Goal: Task Accomplishment & Management: Use online tool/utility

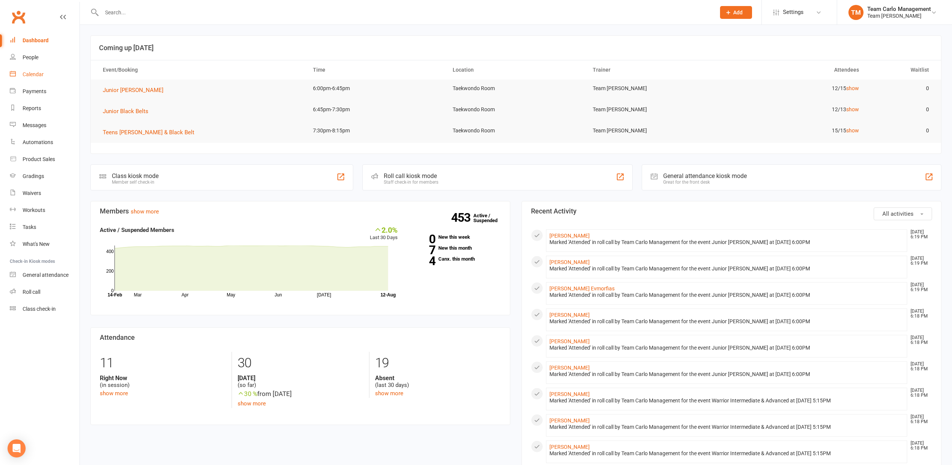
click at [34, 75] on div "Calendar" at bounding box center [33, 74] width 21 height 6
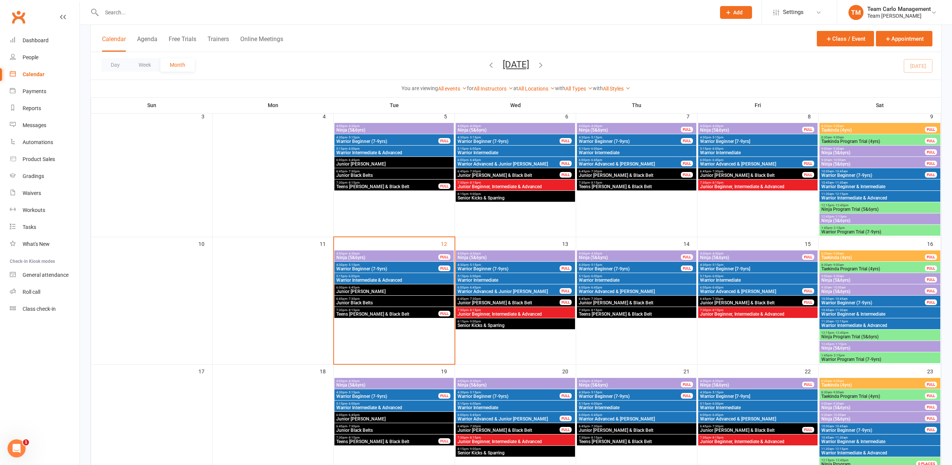
scroll to position [178, 0]
click at [619, 300] on span "Junior [PERSON_NAME] & Black Belt" at bounding box center [637, 302] width 116 height 5
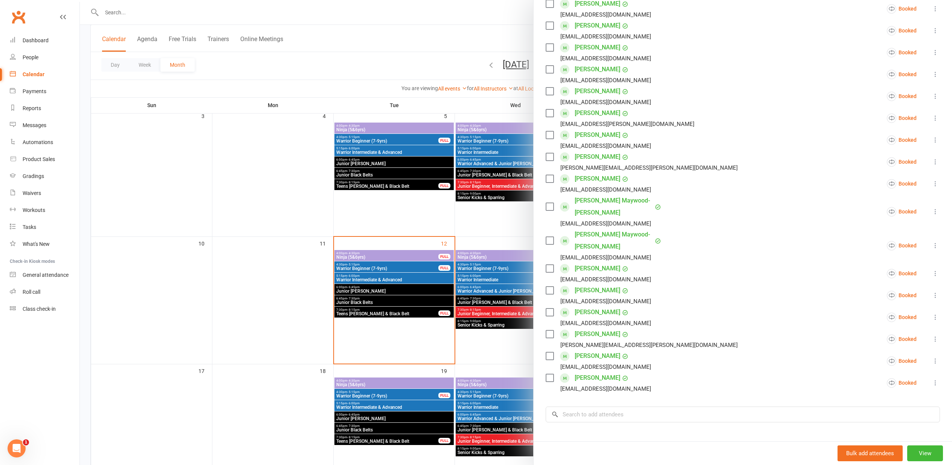
scroll to position [143, 0]
click at [573, 406] on input "search" at bounding box center [743, 414] width 394 height 16
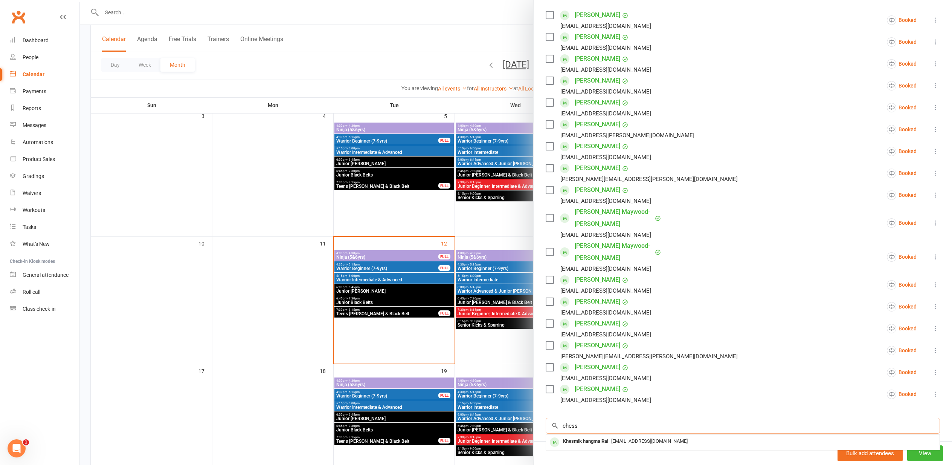
scroll to position [131, 0]
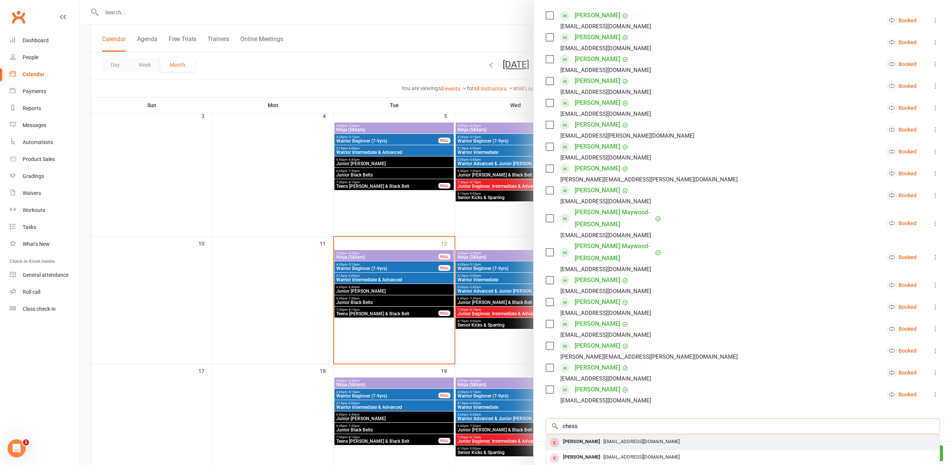
type input "chess"
click at [586, 436] on div "Mr anthony Chessari" at bounding box center [581, 441] width 43 height 11
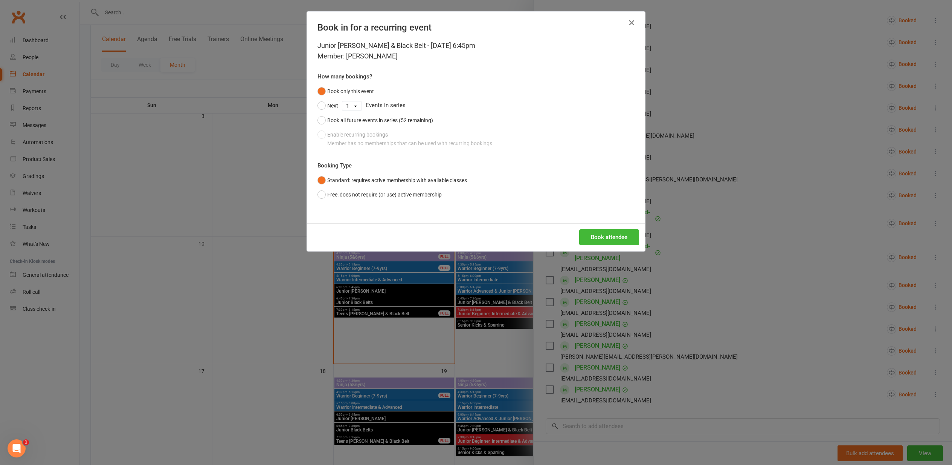
click at [633, 21] on icon "button" at bounding box center [631, 22] width 9 height 9
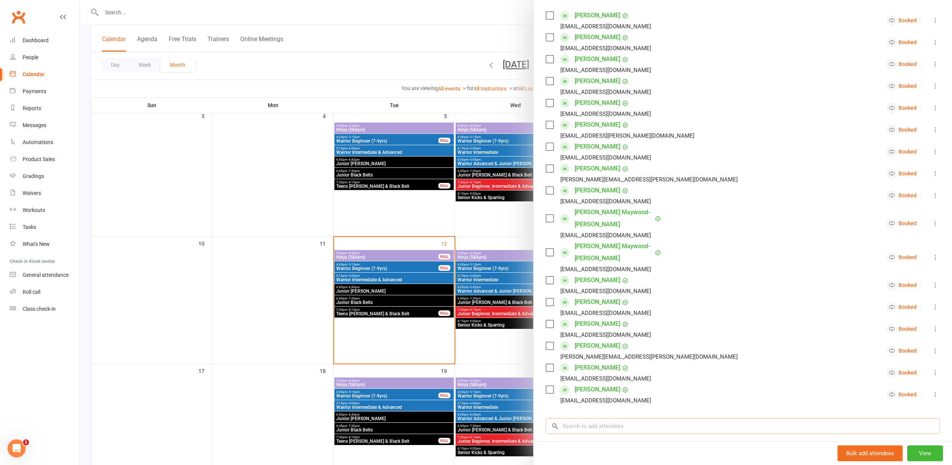
drag, startPoint x: 580, startPoint y: 400, endPoint x: 576, endPoint y: 400, distance: 3.8
click at [579, 418] on input "search" at bounding box center [743, 426] width 394 height 16
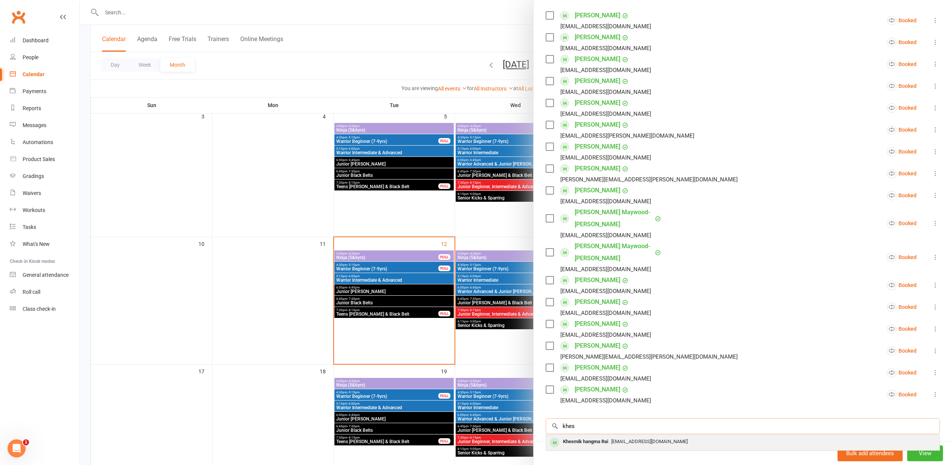
type input "khes"
click at [617, 438] on span "latees@hotmail.com" at bounding box center [649, 441] width 76 height 6
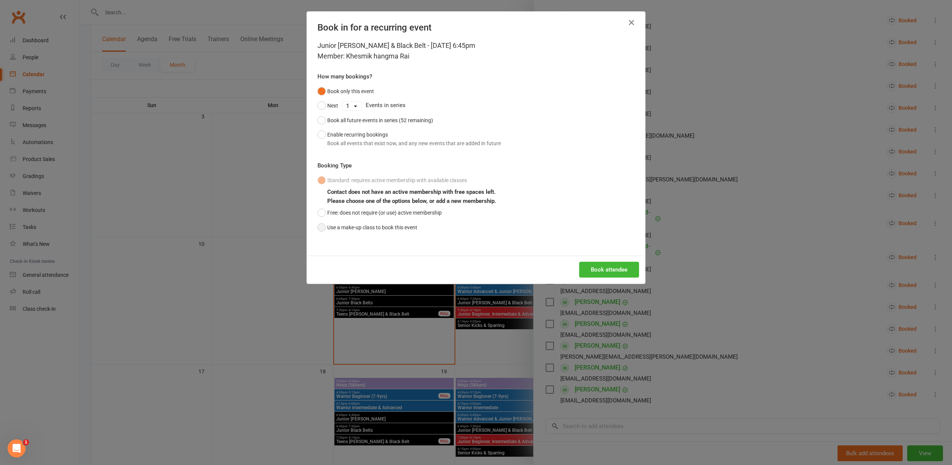
click at [321, 226] on button "Use a make-up class to book this event" at bounding box center [368, 227] width 100 height 14
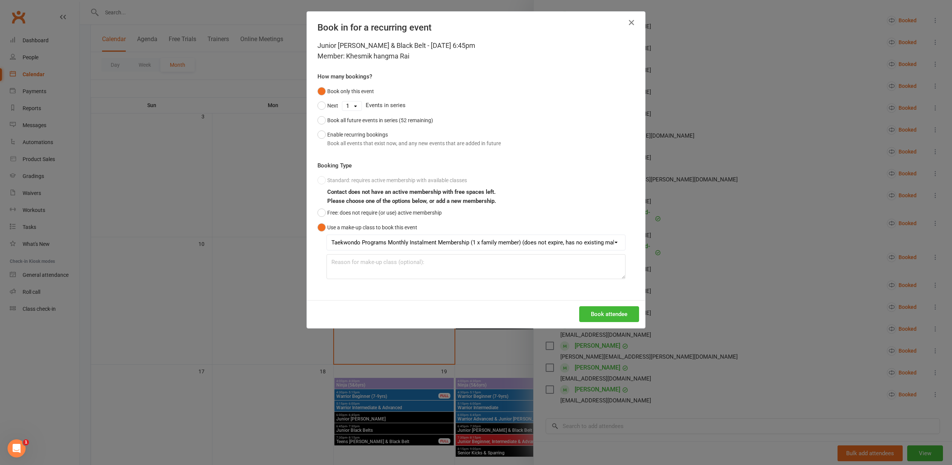
click at [602, 311] on button "Book attendee" at bounding box center [609, 314] width 60 height 16
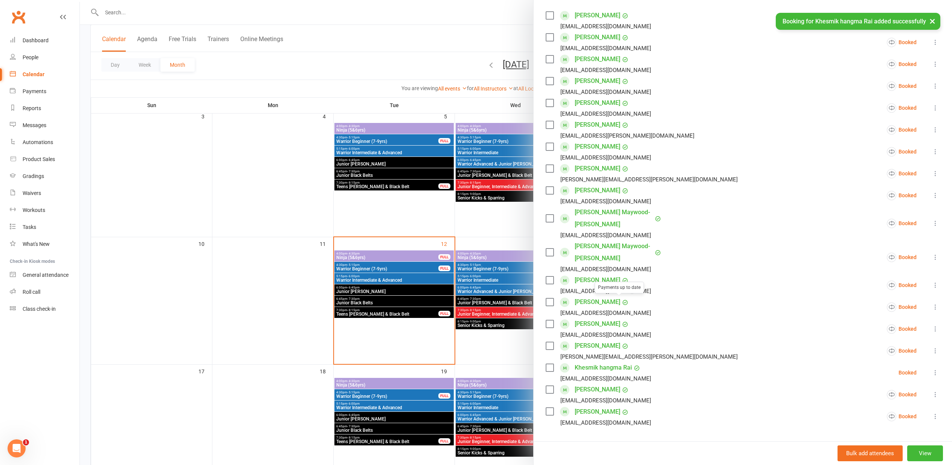
click at [220, 309] on div at bounding box center [516, 232] width 873 height 465
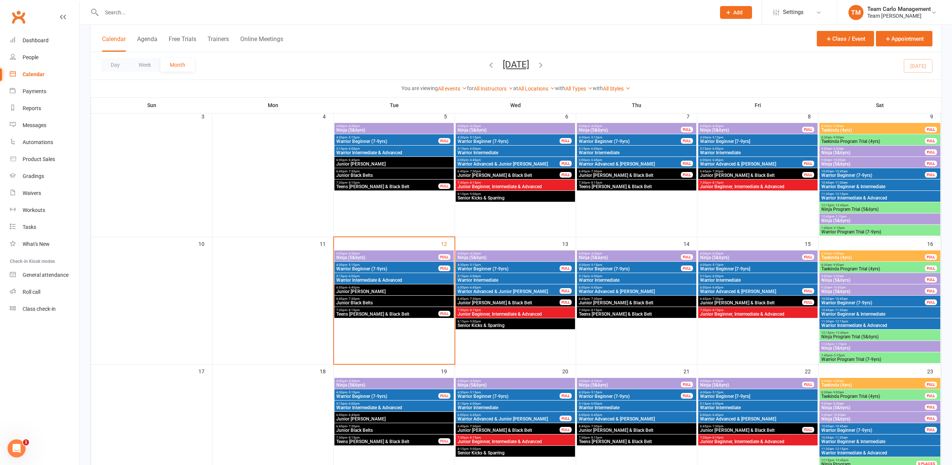
click at [394, 287] on span "6:00pm - 6:45pm" at bounding box center [394, 287] width 116 height 3
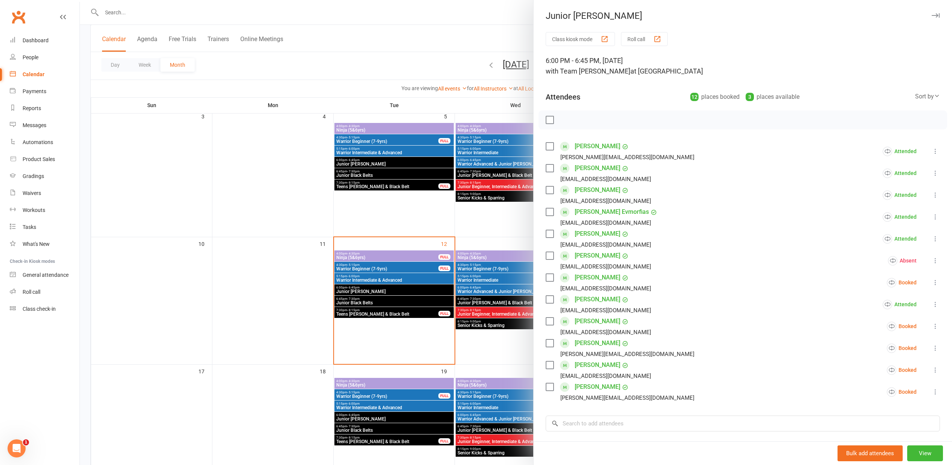
click at [659, 36] on div "button" at bounding box center [658, 39] width 8 height 8
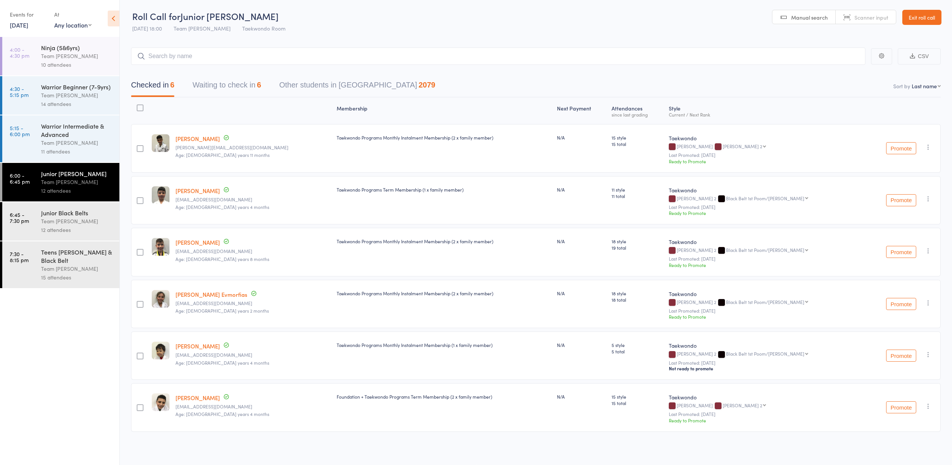
scroll to position [0, 0]
click at [227, 86] on button "Waiting to check in 6" at bounding box center [227, 87] width 69 height 20
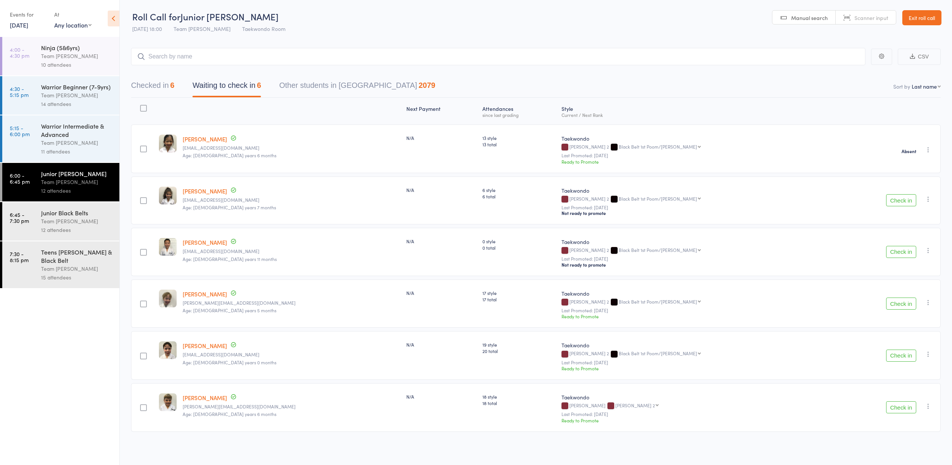
click at [902, 252] on button "Check in" at bounding box center [901, 252] width 30 height 12
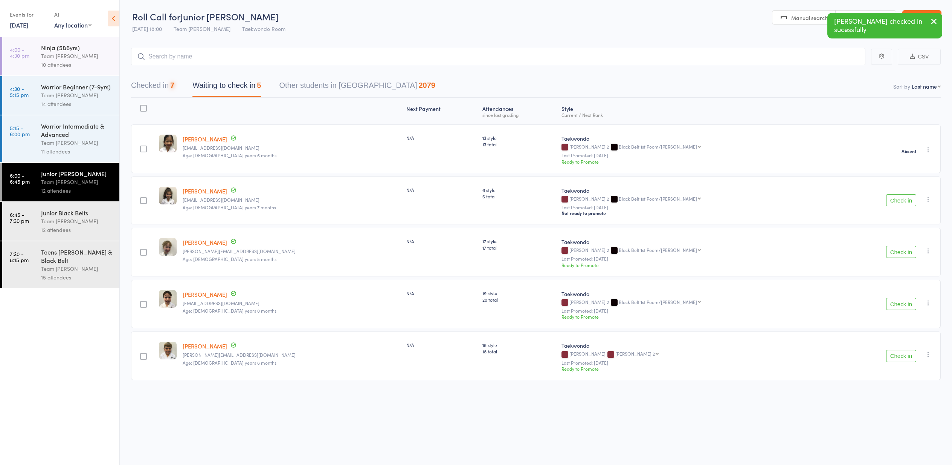
click at [902, 252] on button "Check in" at bounding box center [901, 252] width 30 height 12
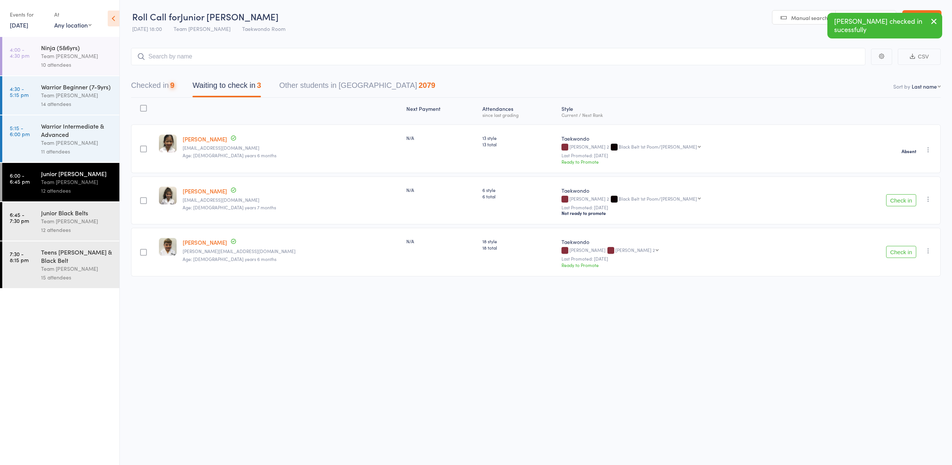
click at [900, 249] on button "Check in" at bounding box center [901, 252] width 30 height 12
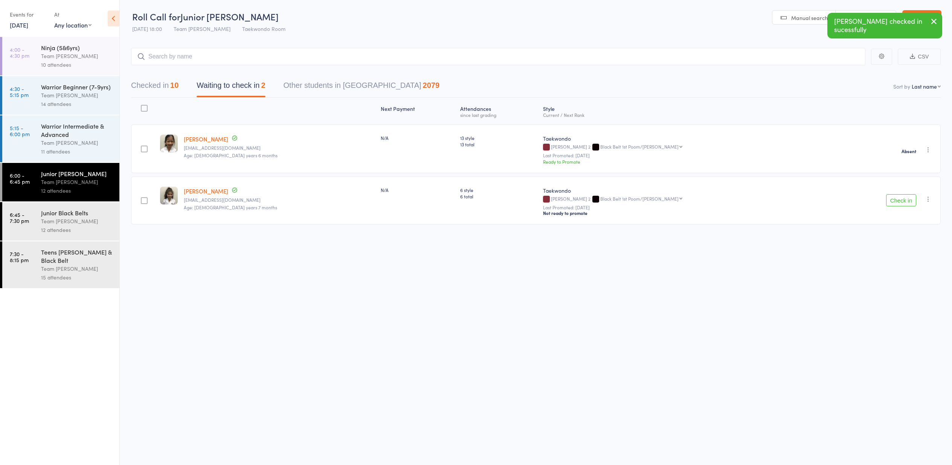
click at [926, 198] on icon "button" at bounding box center [929, 199] width 8 height 8
drag, startPoint x: 903, startPoint y: 285, endPoint x: 899, endPoint y: 287, distance: 4.4
click at [902, 286] on li "Mark absent" at bounding box center [902, 285] width 62 height 10
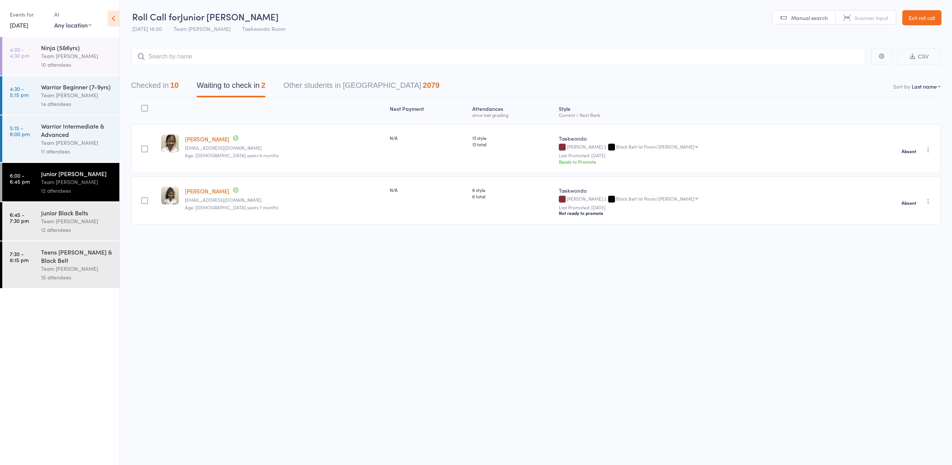
click at [73, 220] on div "Team [PERSON_NAME]" at bounding box center [77, 221] width 72 height 9
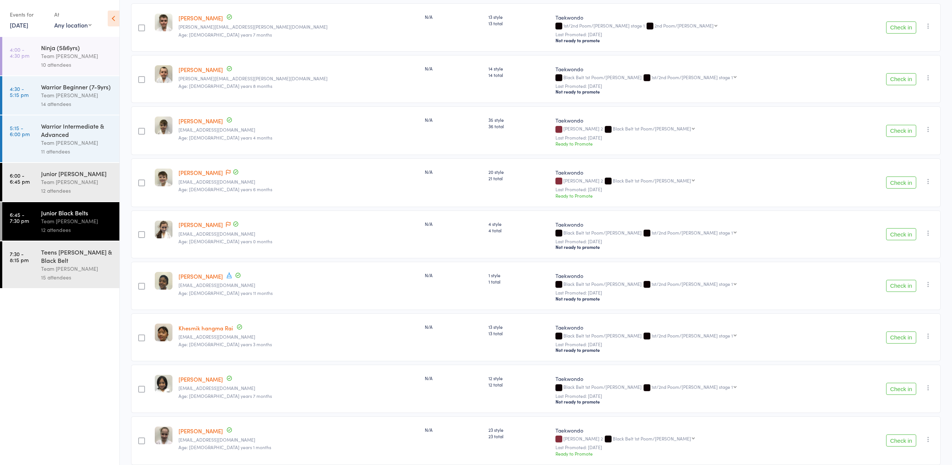
scroll to position [227, 0]
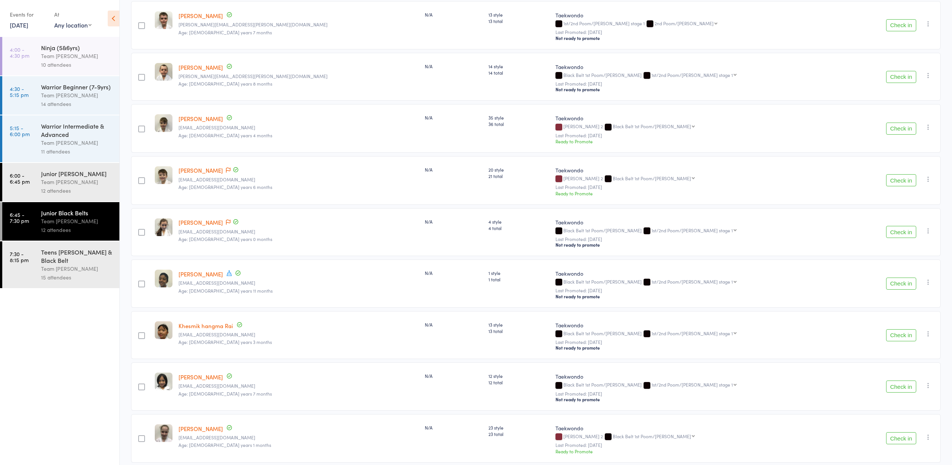
click at [929, 333] on icon "button" at bounding box center [929, 334] width 8 height 8
click at [905, 422] on li "Mark absent" at bounding box center [902, 419] width 62 height 10
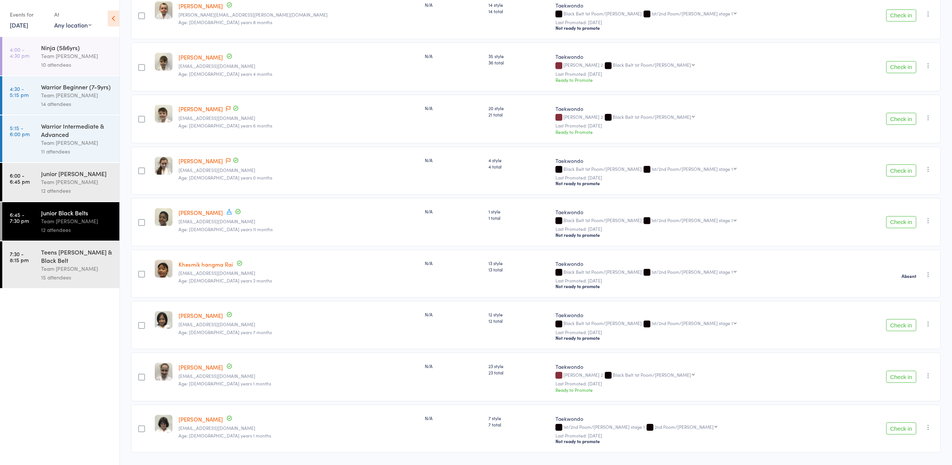
scroll to position [289, 0]
click at [898, 327] on button "Check in" at bounding box center [901, 324] width 30 height 12
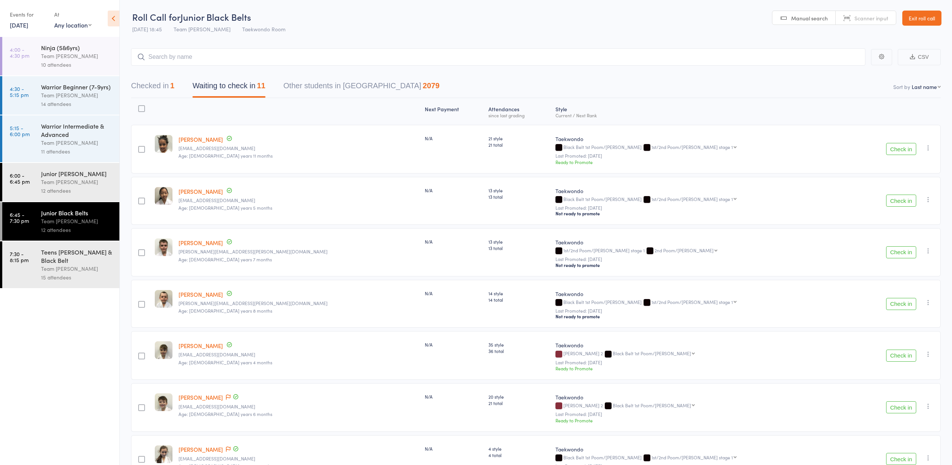
scroll to position [0, 0]
click at [922, 20] on link "Exit roll call" at bounding box center [922, 18] width 39 height 15
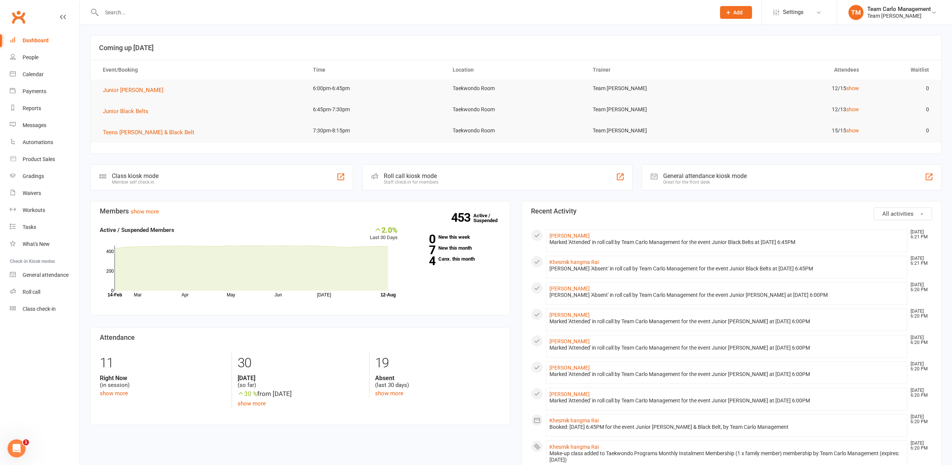
drag, startPoint x: 43, startPoint y: 73, endPoint x: 59, endPoint y: 76, distance: 16.6
click at [46, 74] on link "Calendar" at bounding box center [45, 74] width 70 height 17
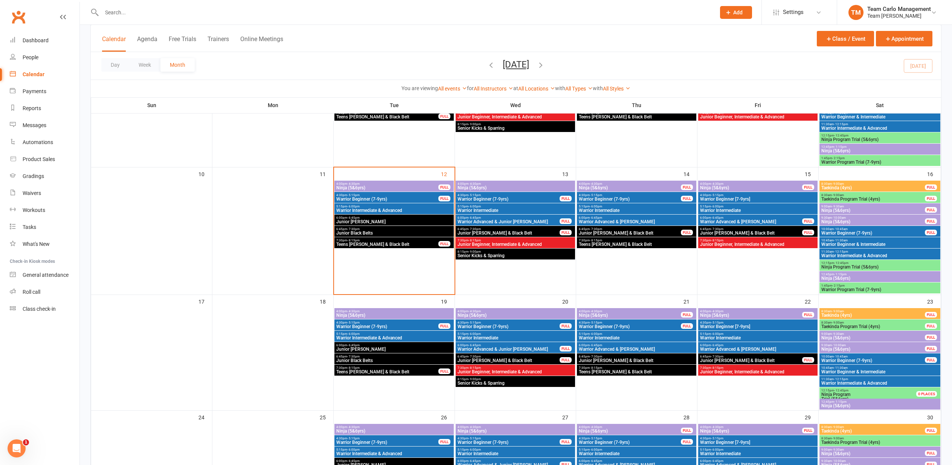
scroll to position [248, 0]
click at [735, 323] on div "4:30pm - 5:15pm Warrior Beginner [7-9yrs]" at bounding box center [757, 324] width 119 height 11
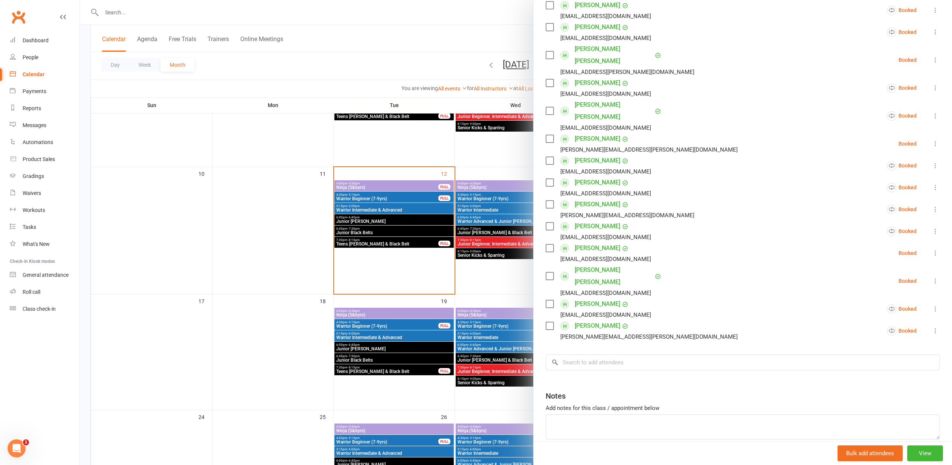
scroll to position [141, 0]
click at [570, 355] on input "search" at bounding box center [743, 363] width 394 height 16
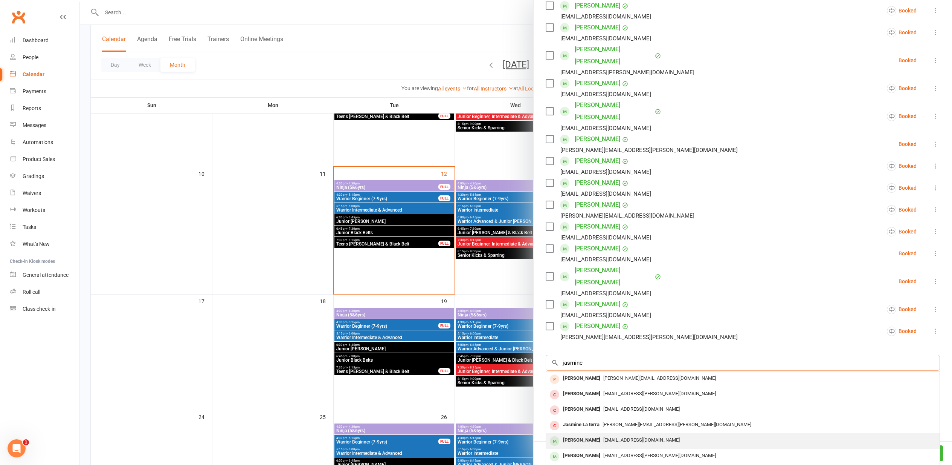
type input "jasmine"
click at [604, 434] on div "Jasmine Evmorfias" at bounding box center [581, 439] width 43 height 11
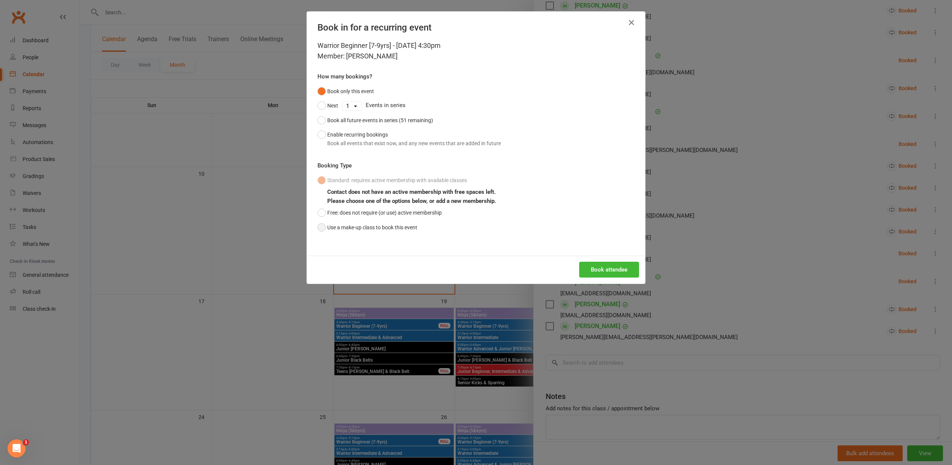
click at [320, 227] on button "Use a make-up class to book this event" at bounding box center [368, 227] width 100 height 14
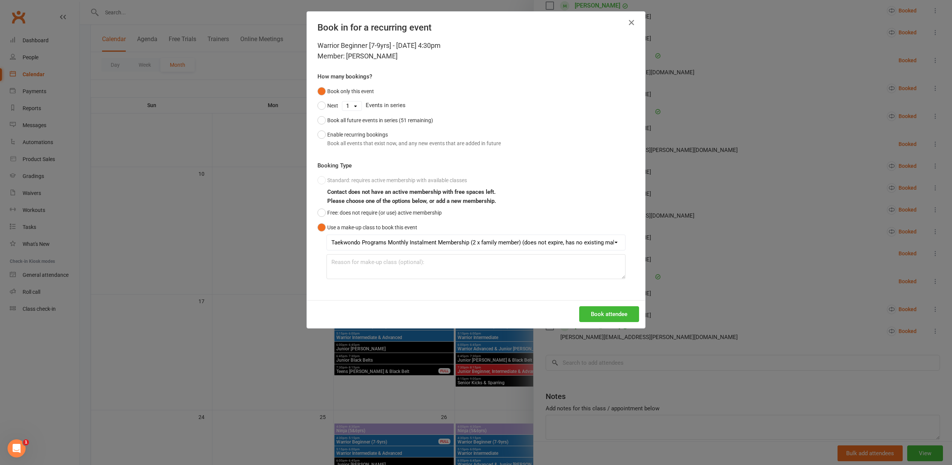
click at [592, 306] on button "Book attendee" at bounding box center [609, 314] width 60 height 16
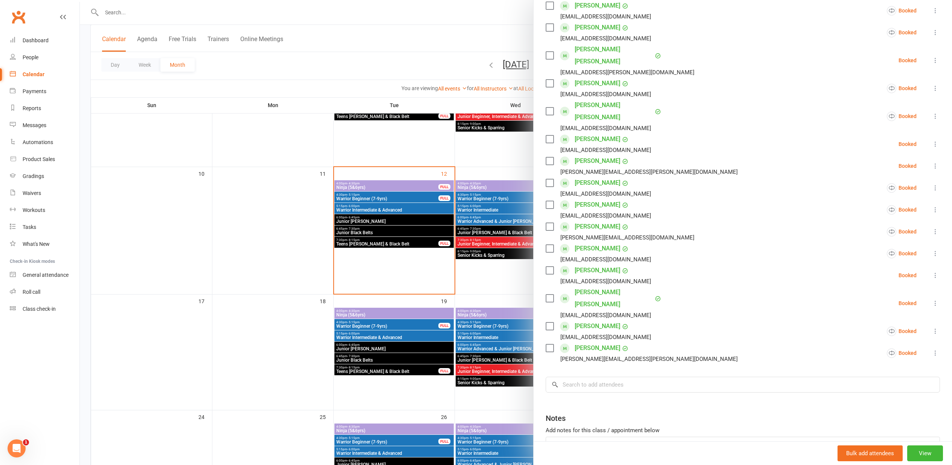
click at [259, 261] on div at bounding box center [516, 232] width 873 height 465
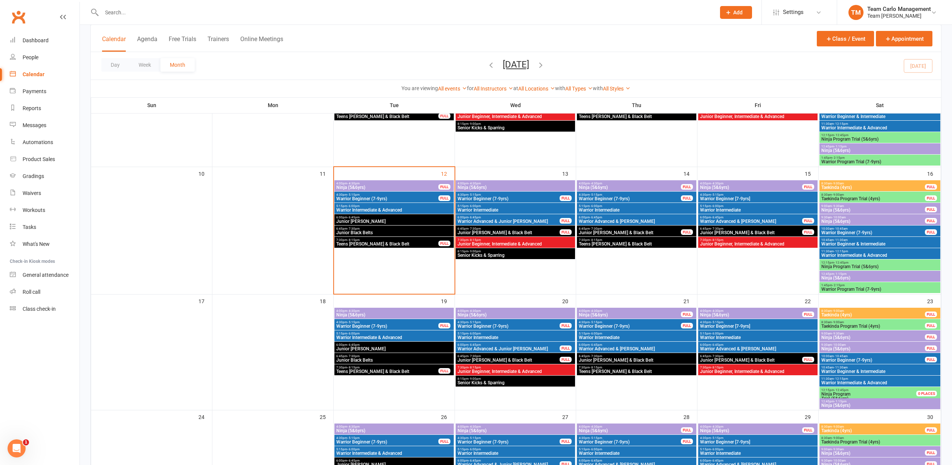
click at [747, 322] on span "4:30pm - 5:15pm" at bounding box center [758, 321] width 116 height 3
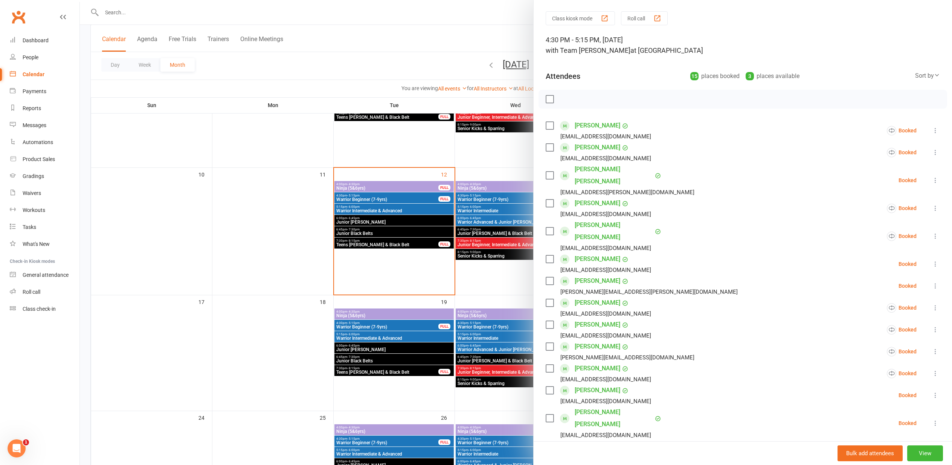
scroll to position [22, 0]
click at [271, 284] on div at bounding box center [516, 232] width 873 height 465
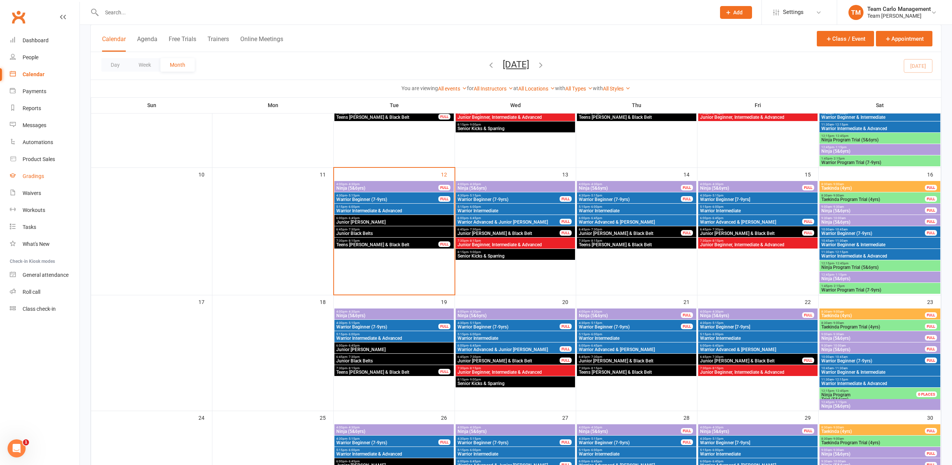
click at [32, 176] on div "Gradings" at bounding box center [33, 176] width 21 height 6
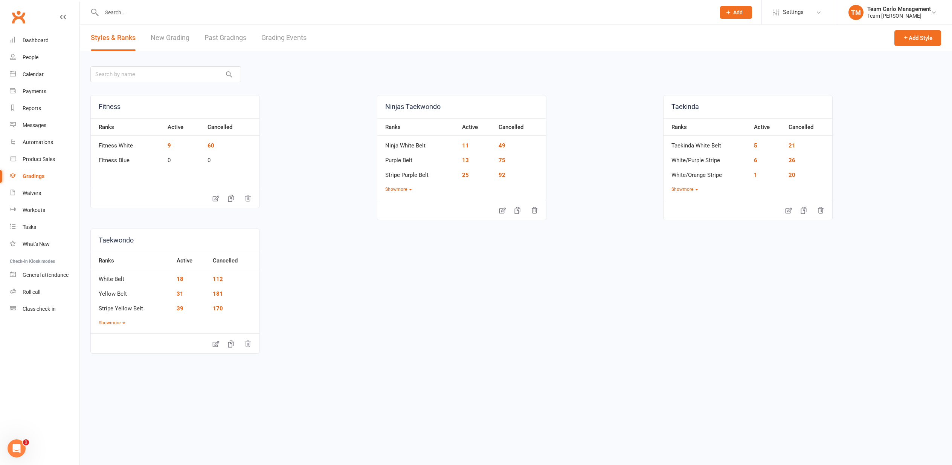
click at [287, 40] on link "Grading Events" at bounding box center [283, 38] width 45 height 26
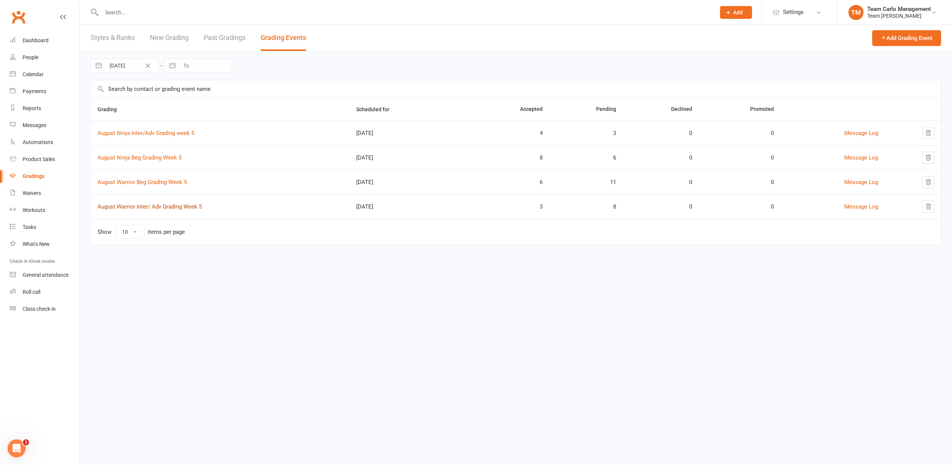
click at [150, 206] on link "August Warrior Inter/ Adv Grading Week 5" at bounding box center [150, 206] width 104 height 7
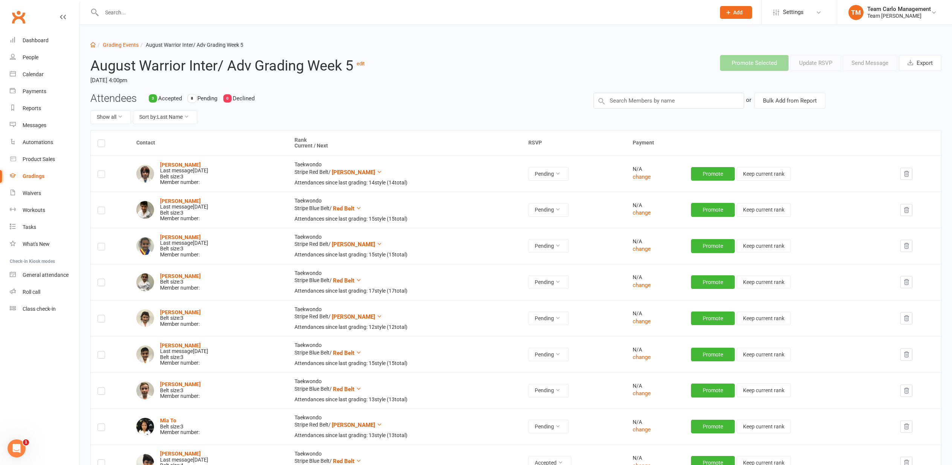
click at [168, 237] on strong "Mary Eid" at bounding box center [180, 237] width 41 height 6
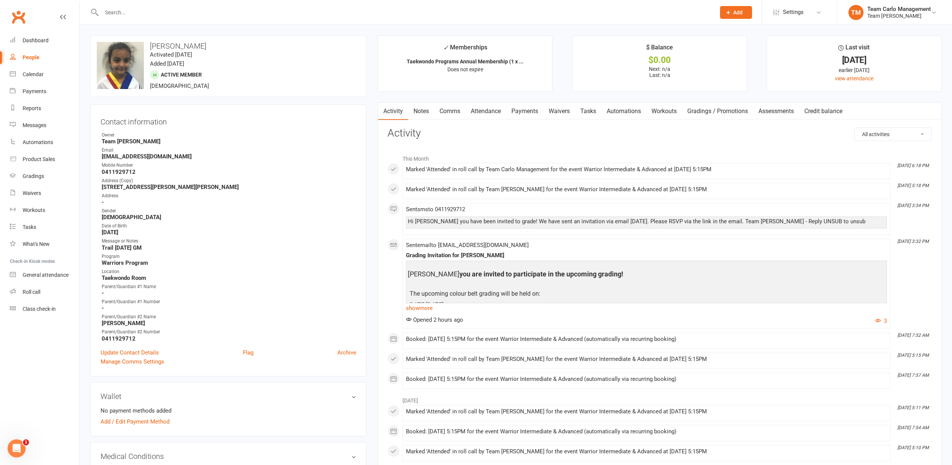
drag, startPoint x: 38, startPoint y: 75, endPoint x: 34, endPoint y: 76, distance: 4.1
click at [37, 75] on div "Calendar" at bounding box center [33, 74] width 21 height 6
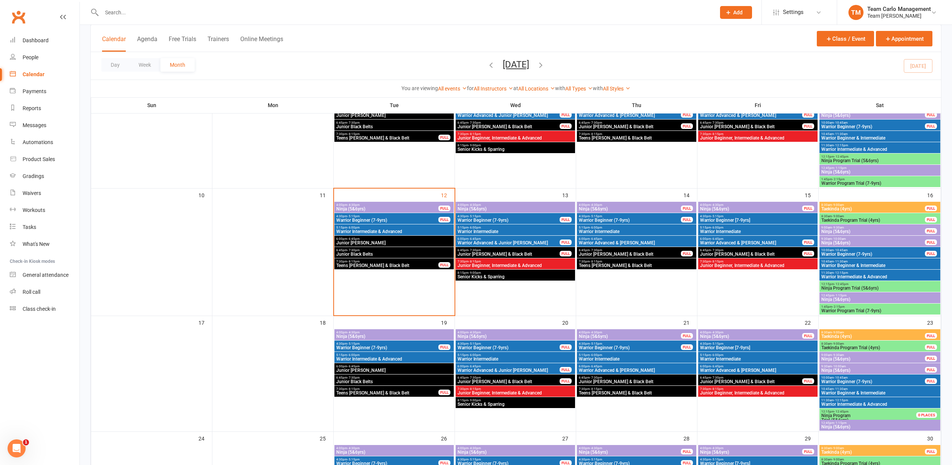
scroll to position [227, 0]
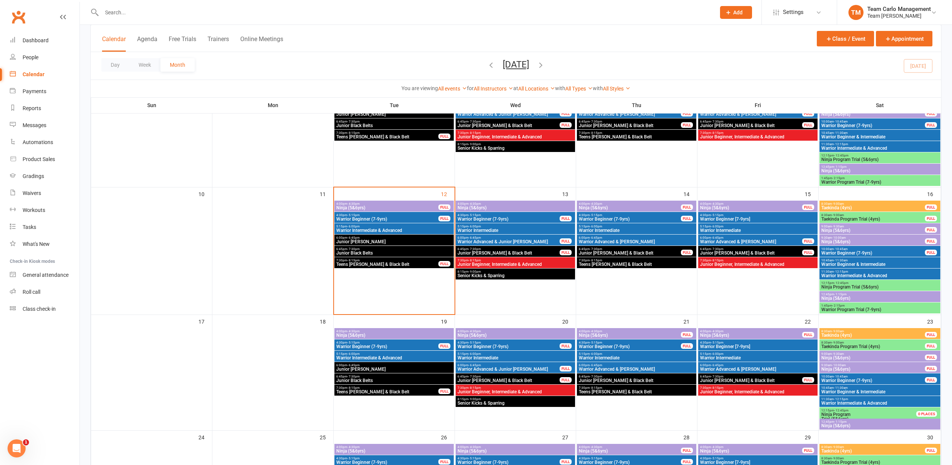
click at [394, 239] on div "6:00pm - 6:45pm Junior Cho Dan Bo" at bounding box center [394, 239] width 119 height 11
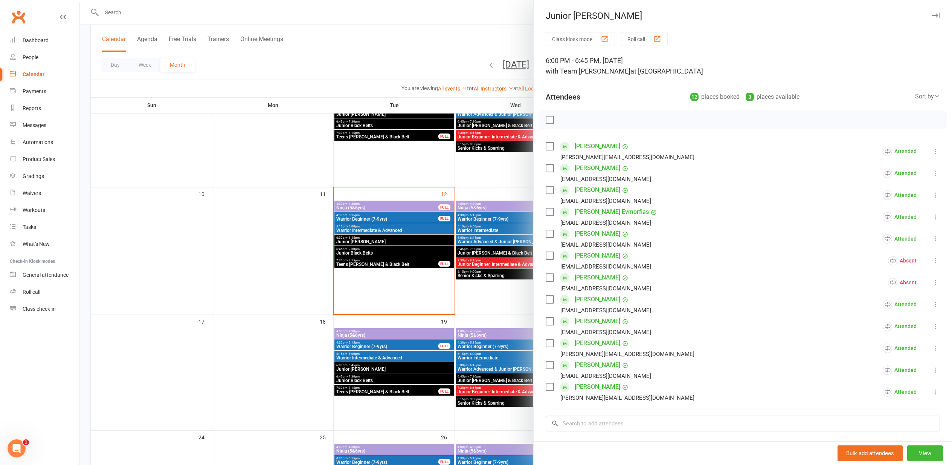
drag, startPoint x: 384, startPoint y: 252, endPoint x: 388, endPoint y: 252, distance: 4.5
click at [384, 252] on div at bounding box center [516, 232] width 873 height 465
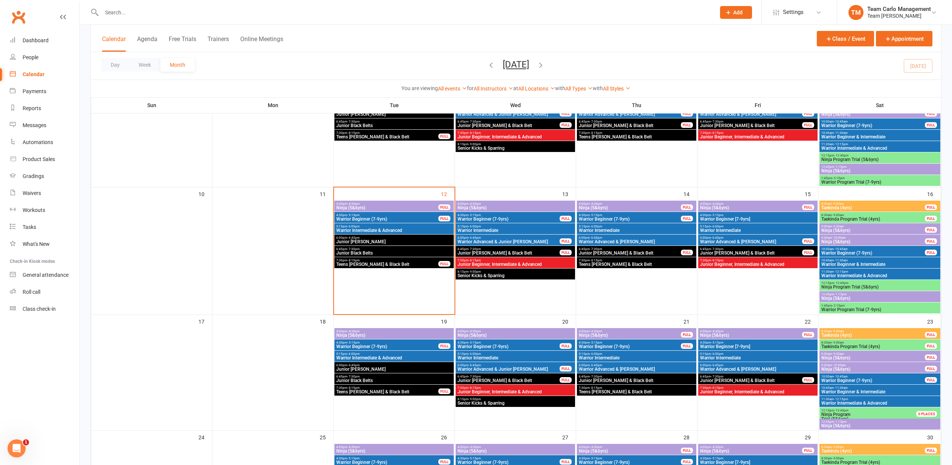
click at [388, 252] on span "Junior Black Belts" at bounding box center [394, 253] width 116 height 5
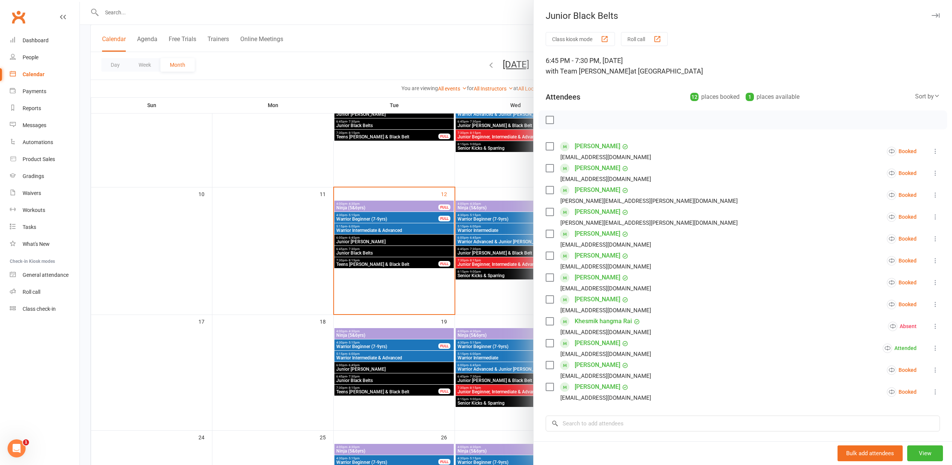
scroll to position [228, 0]
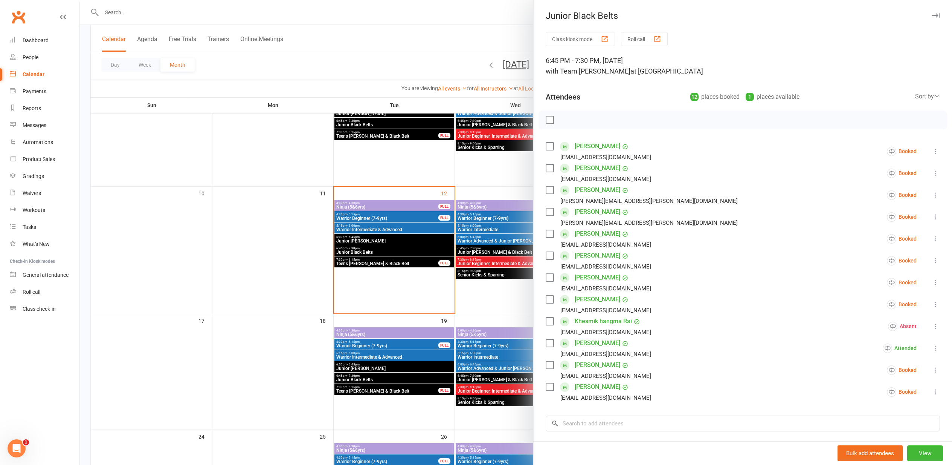
click at [263, 217] on div at bounding box center [516, 232] width 873 height 465
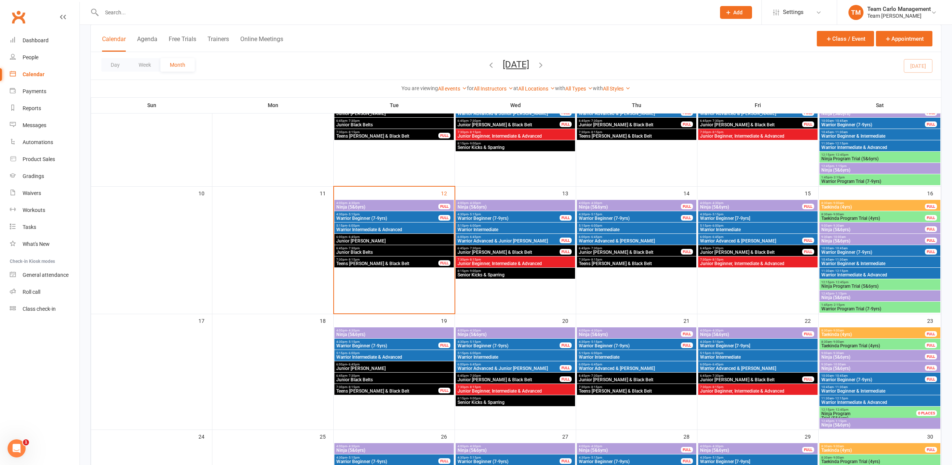
scroll to position [228, 0]
click at [34, 179] on link "Gradings" at bounding box center [45, 176] width 70 height 17
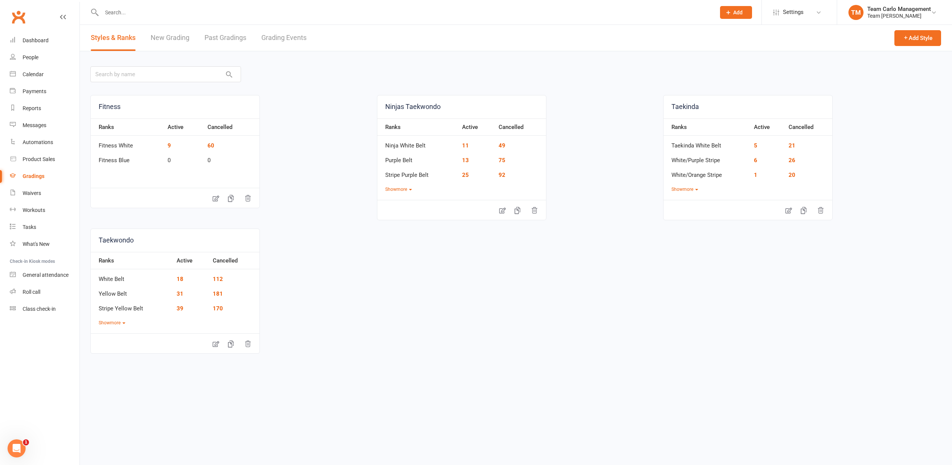
click at [289, 39] on link "Grading Events" at bounding box center [283, 38] width 45 height 26
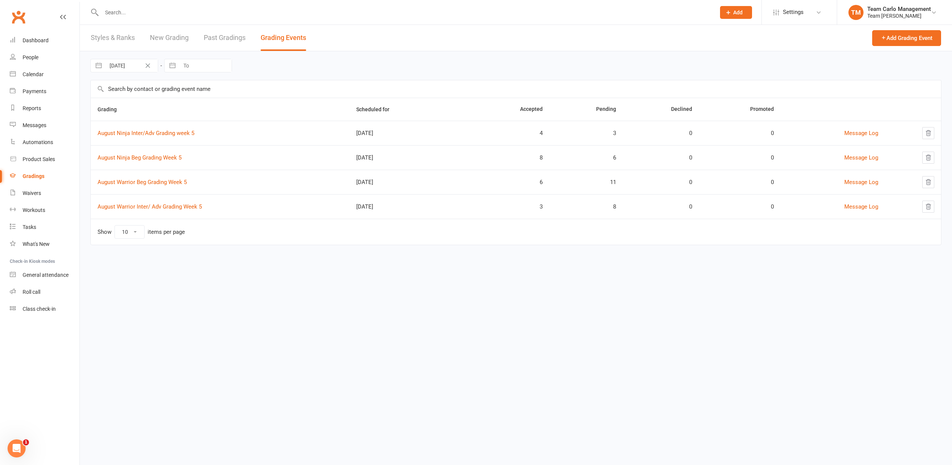
click at [150, 208] on link "August Warrior Inter/ Adv Grading Week 5" at bounding box center [150, 206] width 104 height 7
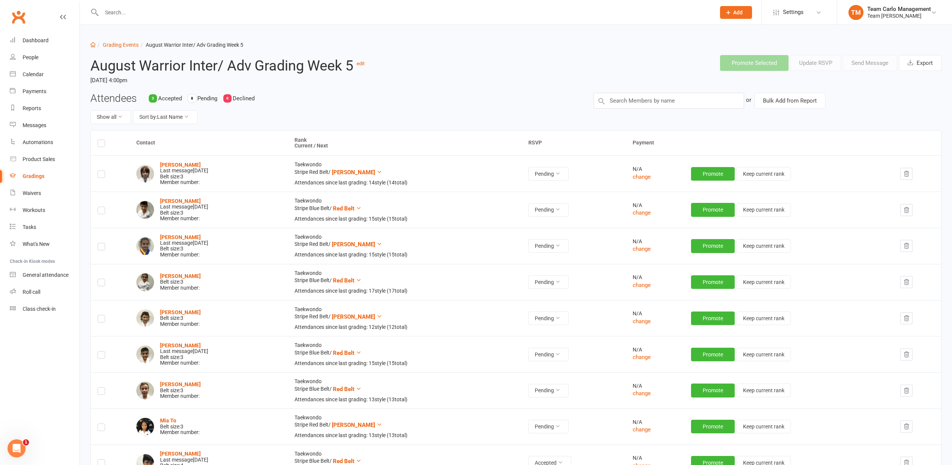
click at [910, 279] on icon "button" at bounding box center [906, 281] width 7 height 7
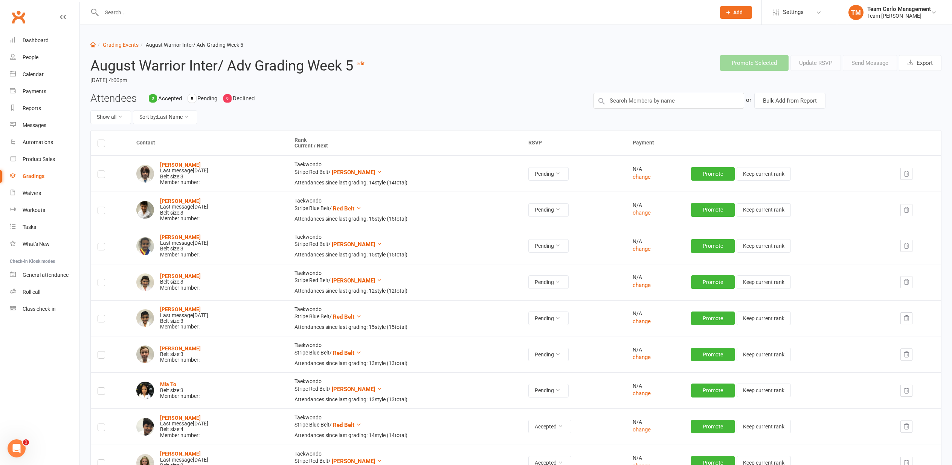
click at [910, 244] on icon "button" at bounding box center [906, 245] width 7 height 7
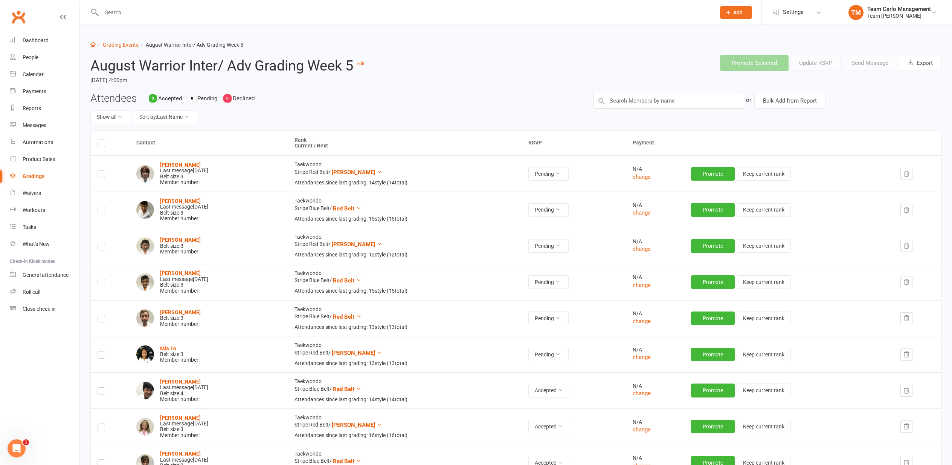
scroll to position [0, 0]
click at [114, 45] on link "Grading Events" at bounding box center [121, 44] width 36 height 6
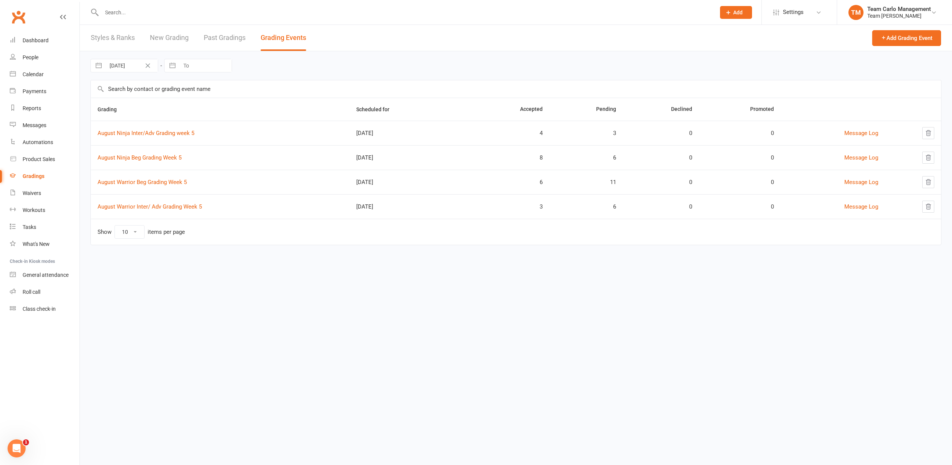
click at [157, 182] on link "August Warrior Beg Grading Week 5" at bounding box center [142, 182] width 89 height 7
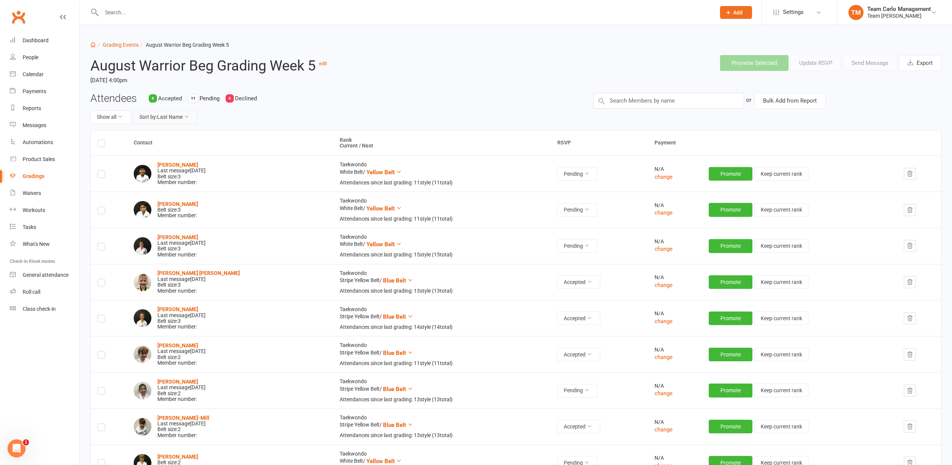
click at [174, 114] on button "Sort by: Last Name" at bounding box center [165, 117] width 64 height 14
click at [163, 159] on link "Current Rank" at bounding box center [161, 163] width 75 height 15
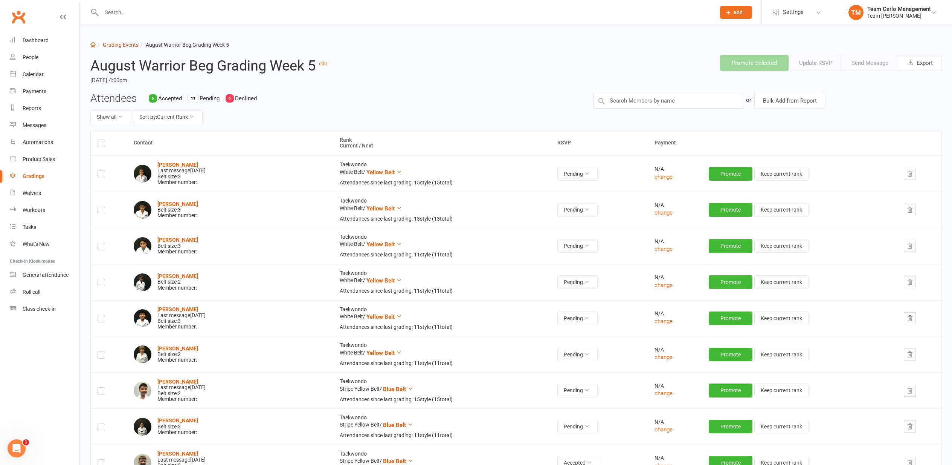
click at [112, 45] on link "Grading Events" at bounding box center [121, 45] width 36 height 6
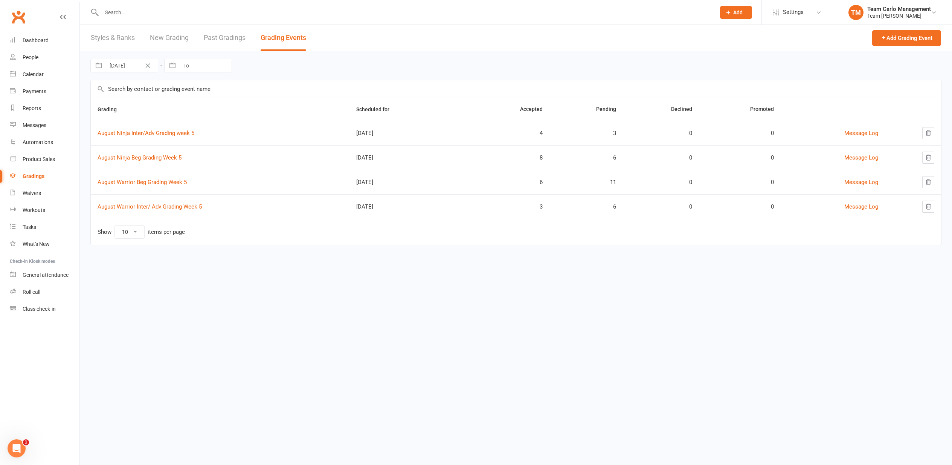
scroll to position [0, 1]
click at [141, 132] on link "August Ninja Inter/Adv Grading week 5" at bounding box center [146, 133] width 97 height 7
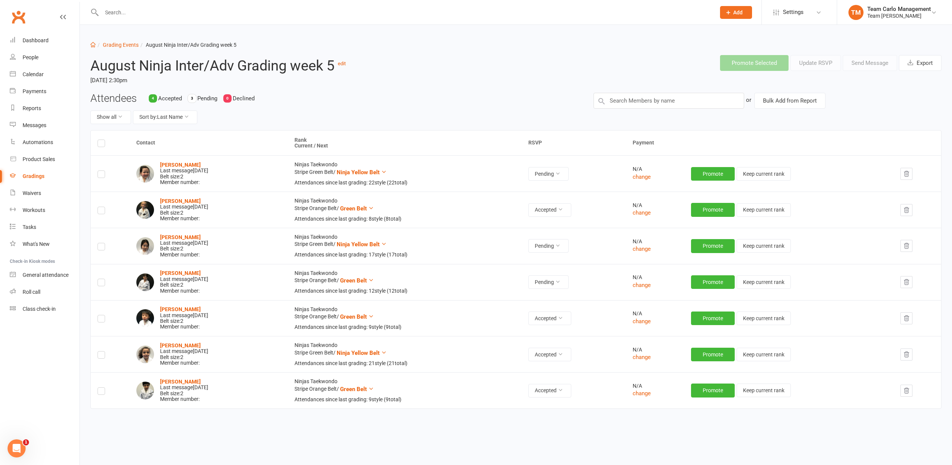
click at [114, 41] on li "Grading Events" at bounding box center [117, 45] width 43 height 8
click at [109, 44] on link "Grading Events" at bounding box center [121, 45] width 36 height 6
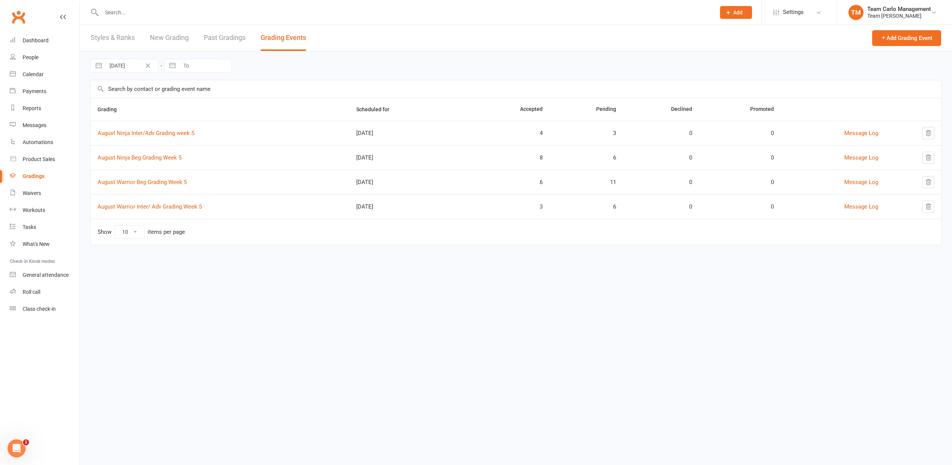
click at [154, 160] on link "August Ninja Beg Grading Week 5" at bounding box center [140, 157] width 84 height 7
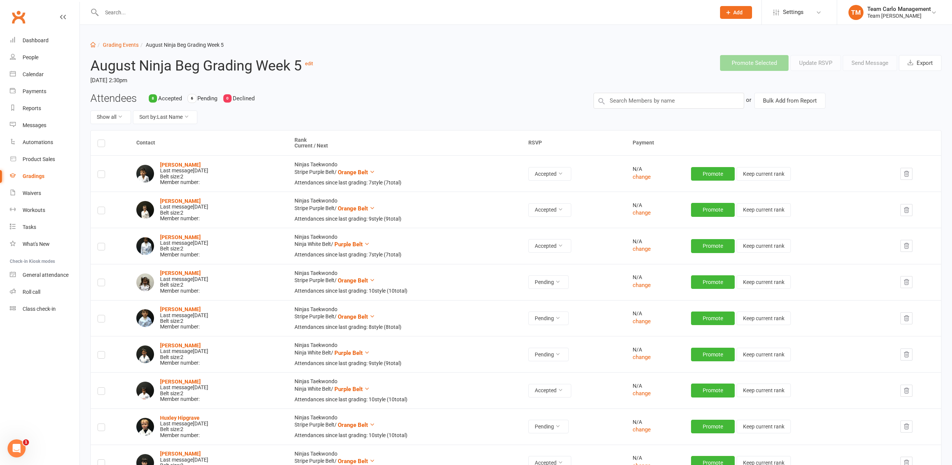
click at [35, 75] on div "Calendar" at bounding box center [33, 74] width 21 height 6
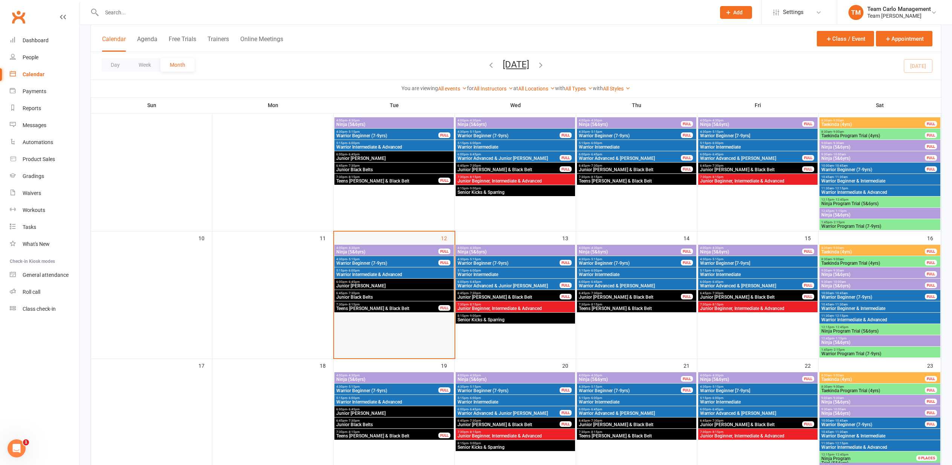
scroll to position [183, 1]
click at [382, 295] on div "6:45pm - 7:30pm Junior Black Belts" at bounding box center [394, 295] width 119 height 11
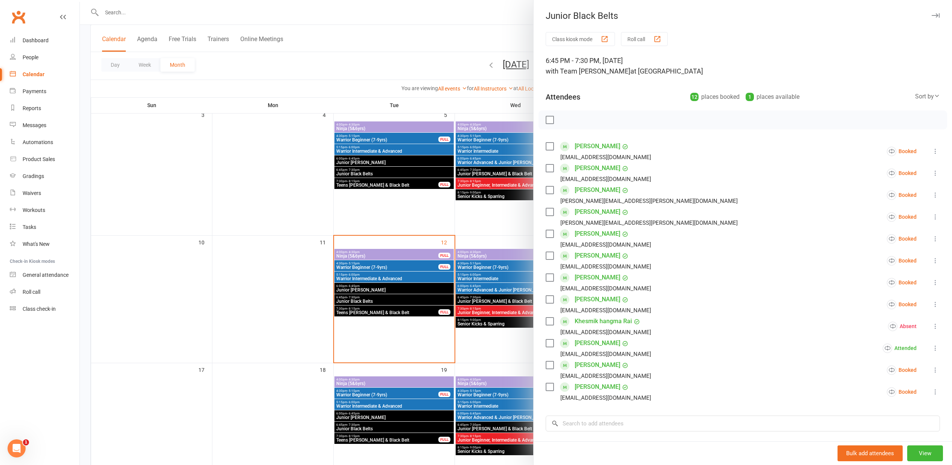
click at [661, 40] on div "button" at bounding box center [658, 39] width 8 height 8
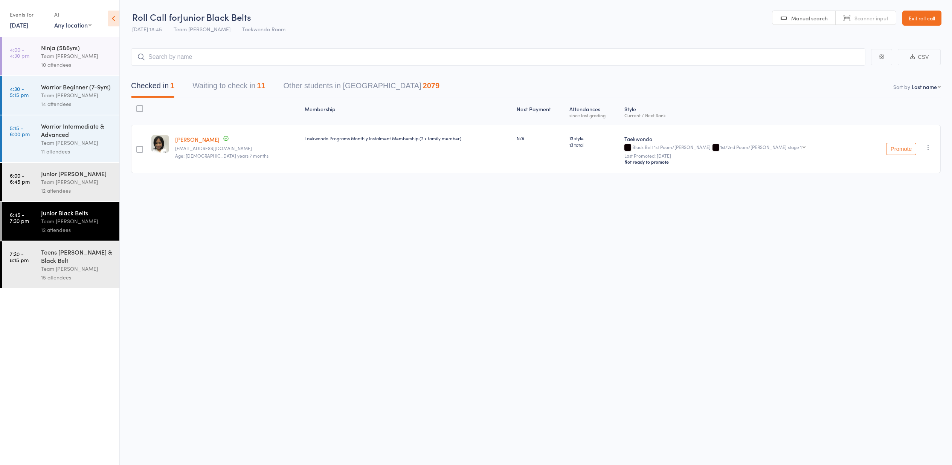
click at [207, 81] on button "Waiting to check in 11" at bounding box center [229, 88] width 73 height 20
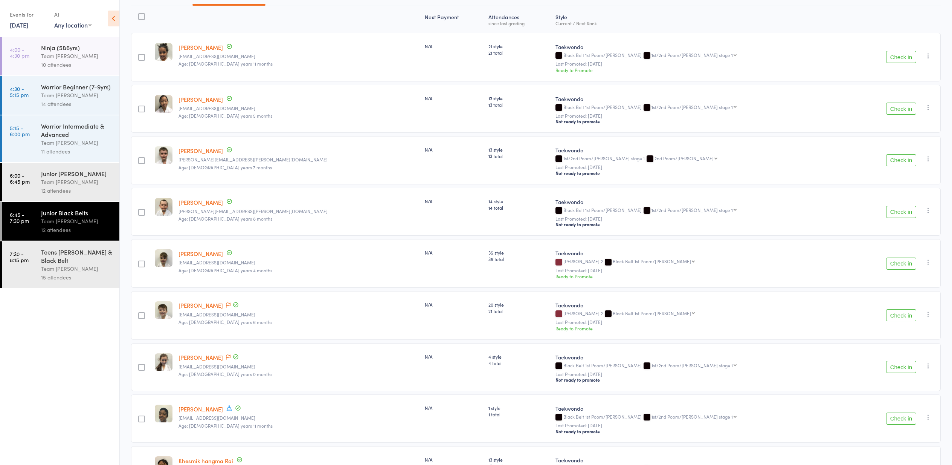
scroll to position [92, 0]
click at [909, 160] on button "Check in" at bounding box center [901, 160] width 30 height 12
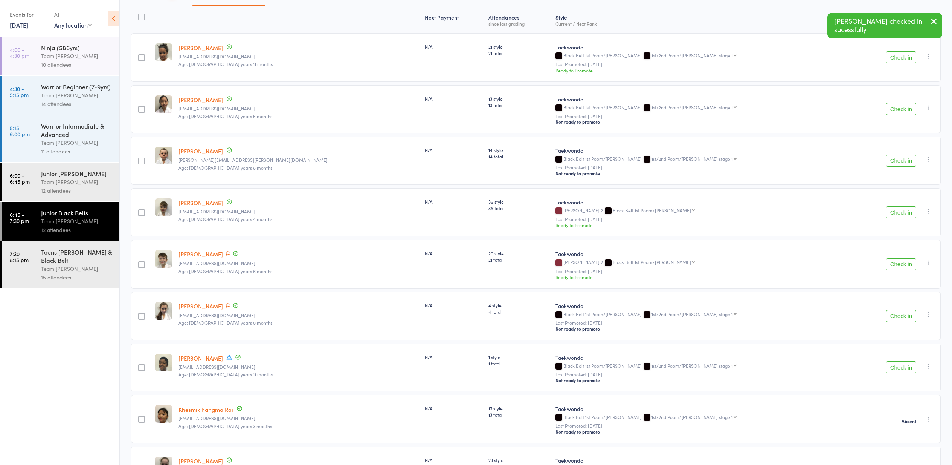
click at [908, 161] on button "Check in" at bounding box center [901, 160] width 30 height 12
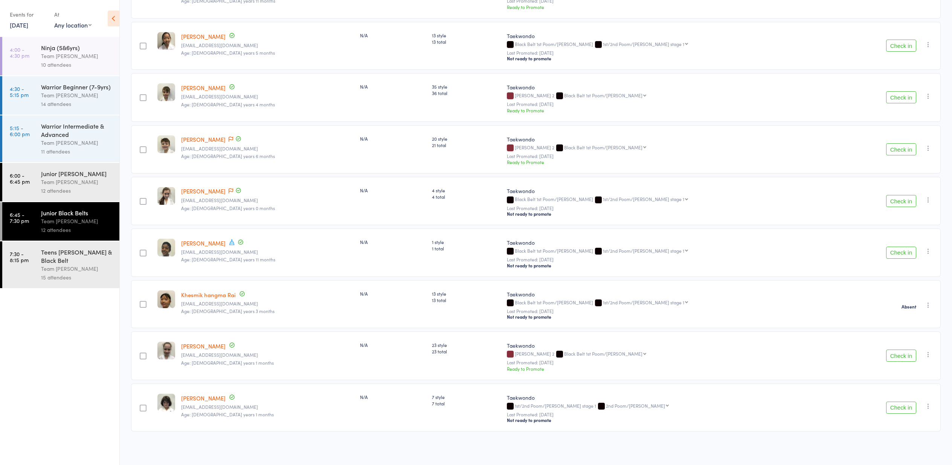
scroll to position [156, 0]
click at [49, 264] on div "Team [PERSON_NAME]" at bounding box center [77, 268] width 72 height 9
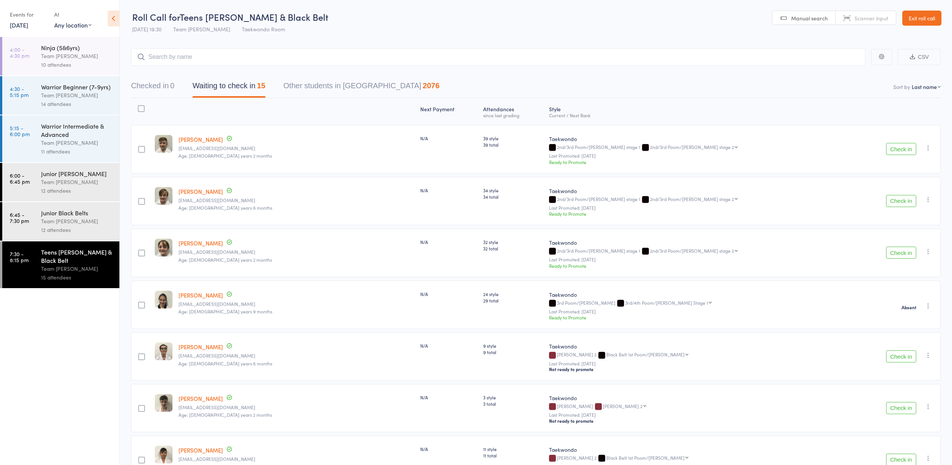
click at [111, 217] on div "Team [PERSON_NAME]" at bounding box center [77, 221] width 72 height 9
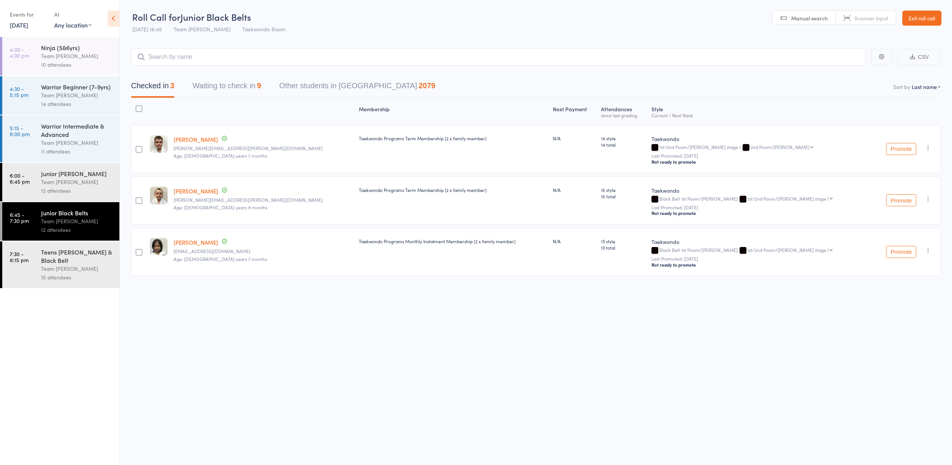
click at [247, 91] on button "Waiting to check in 9" at bounding box center [227, 88] width 69 height 20
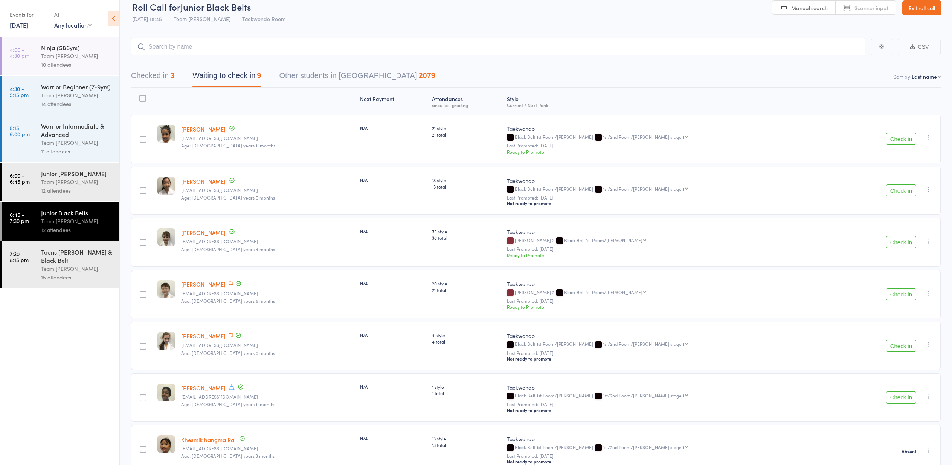
scroll to position [11, 0]
click at [104, 171] on div "Junior [PERSON_NAME]" at bounding box center [77, 173] width 72 height 8
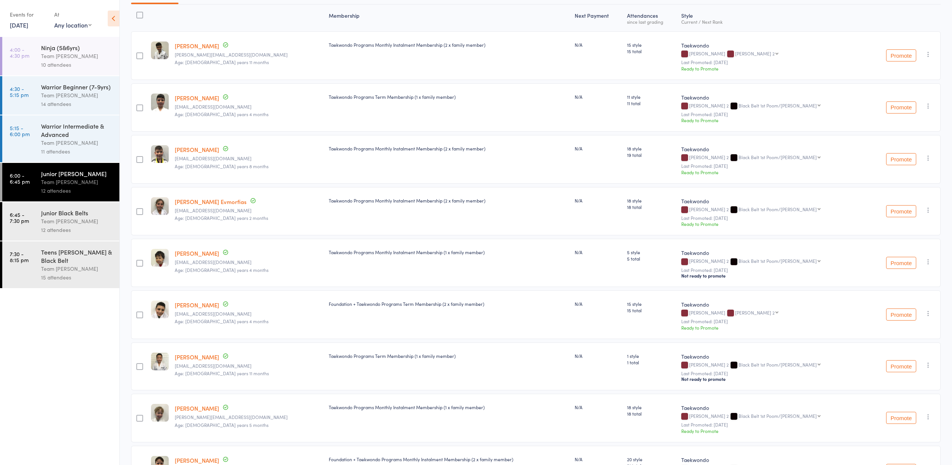
scroll to position [89, 0]
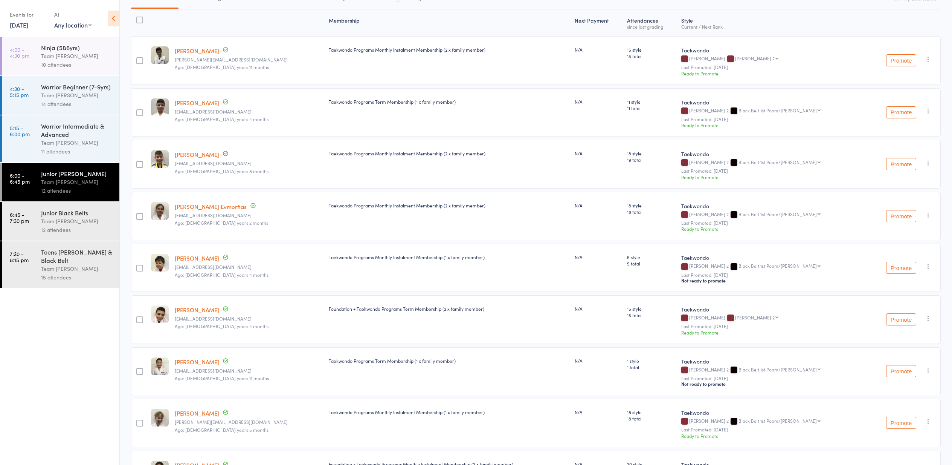
click at [103, 211] on div "Junior Black Belts" at bounding box center [77, 212] width 72 height 8
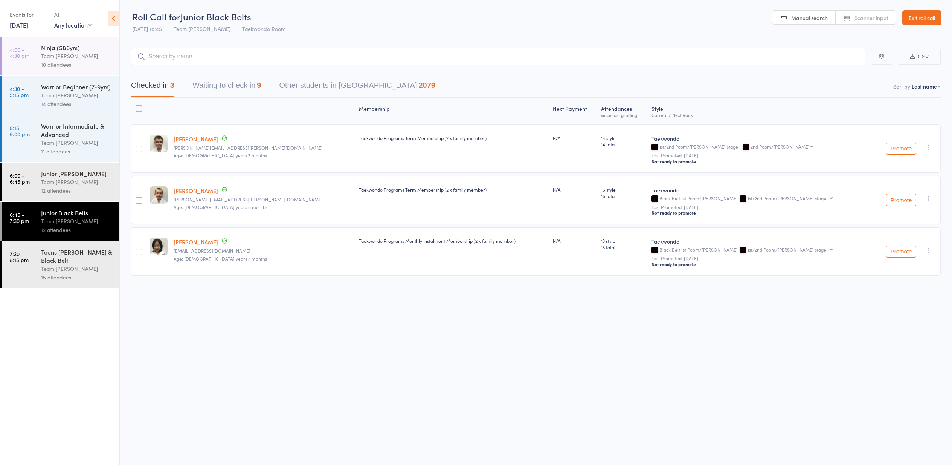
click at [237, 89] on button "Waiting to check in 9" at bounding box center [227, 87] width 69 height 20
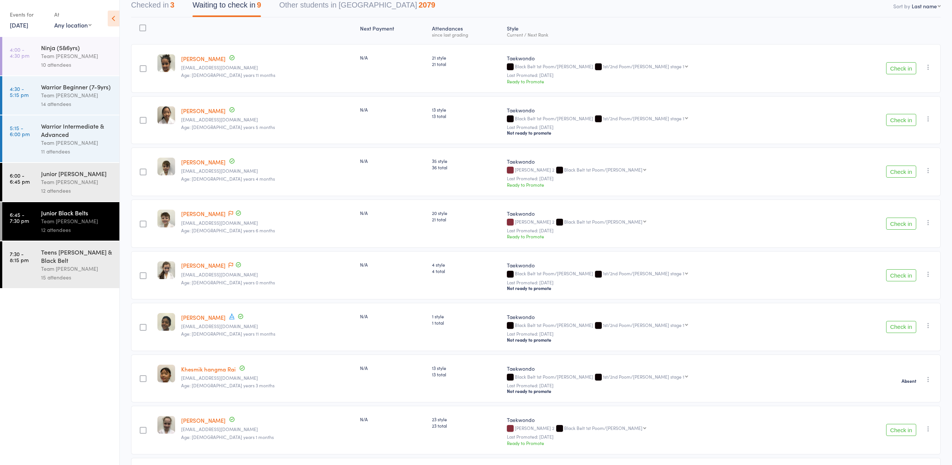
scroll to position [79, 0]
click at [897, 123] on button "Check in" at bounding box center [901, 121] width 30 height 12
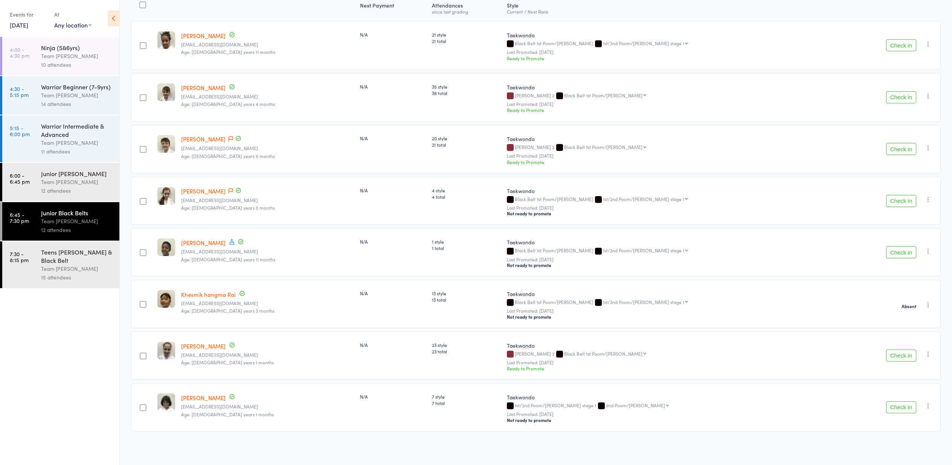
scroll to position [104, 0]
click at [896, 353] on button "Check in" at bounding box center [901, 355] width 30 height 12
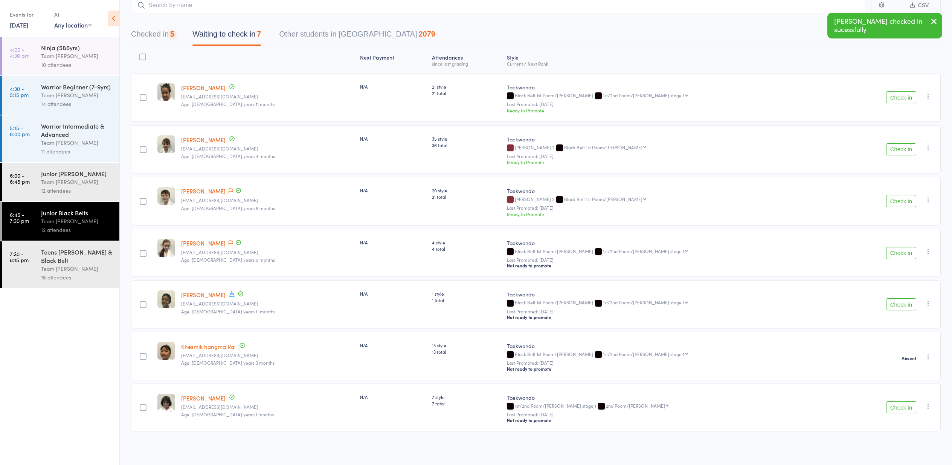
scroll to position [52, 0]
select select "10"
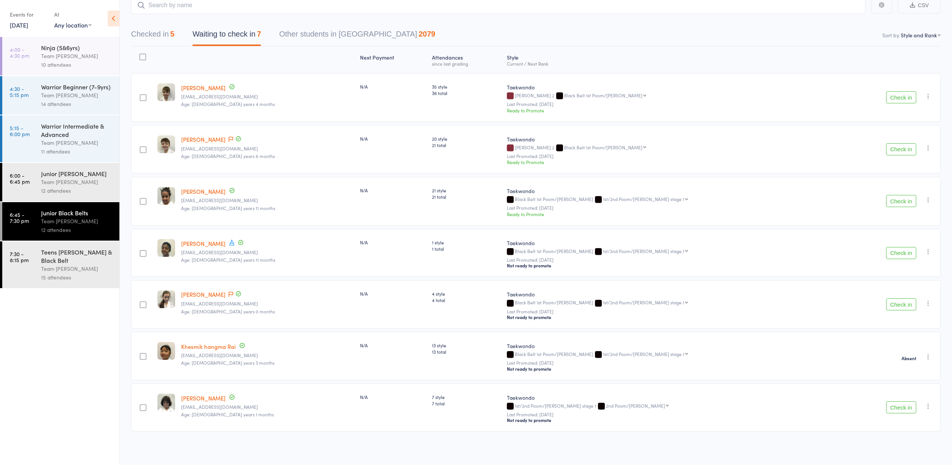
click at [93, 280] on div "15 attendees" at bounding box center [77, 277] width 72 height 9
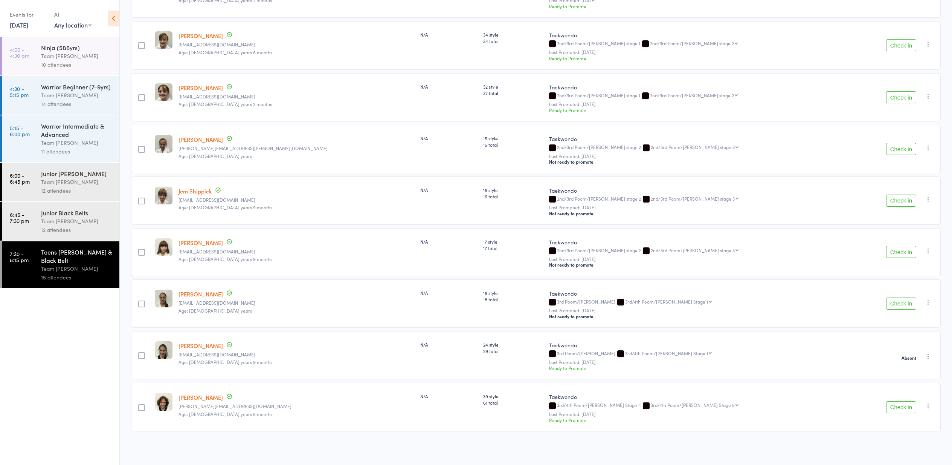
scroll to position [466, 0]
click at [13, 25] on link "[DATE]" at bounding box center [19, 25] width 18 height 8
click at [68, 81] on span "13" at bounding box center [69, 82] width 6 height 6
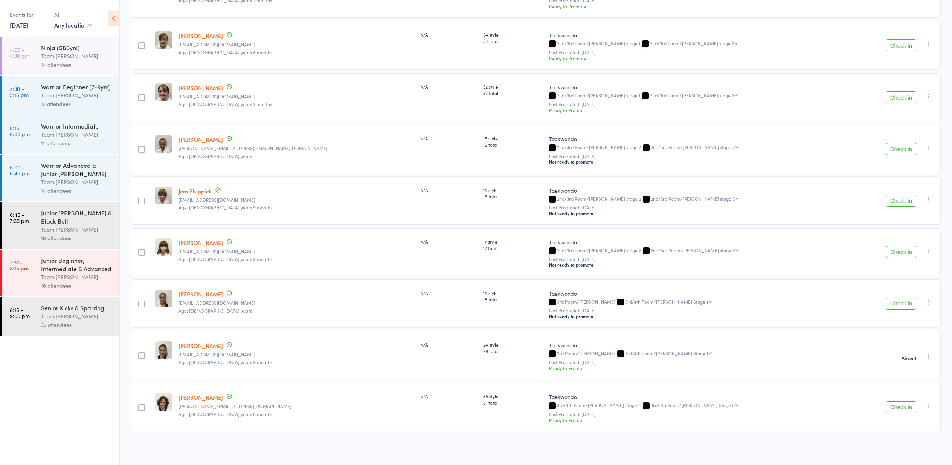
drag, startPoint x: 51, startPoint y: 45, endPoint x: 59, endPoint y: 51, distance: 9.9
click at [59, 51] on div "Ninja (5&6yrs)" at bounding box center [77, 47] width 72 height 8
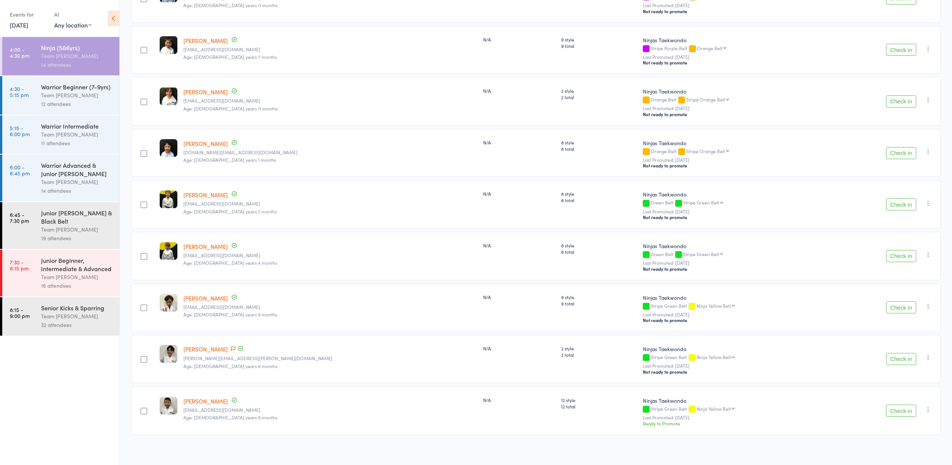
scroll to position [414, 0]
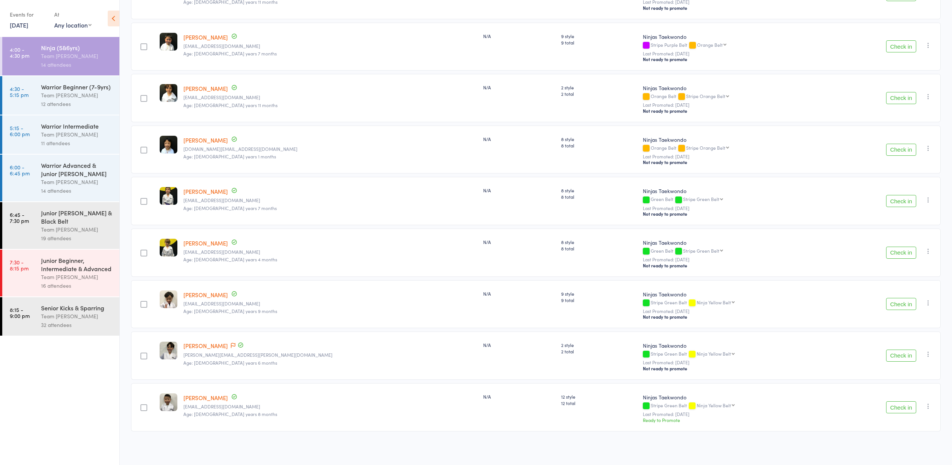
click at [38, 99] on link "4:30 - 5:15 pm Warrior Beginner (7-9yrs) Team Carlo Preston 12 attendees" at bounding box center [60, 95] width 117 height 38
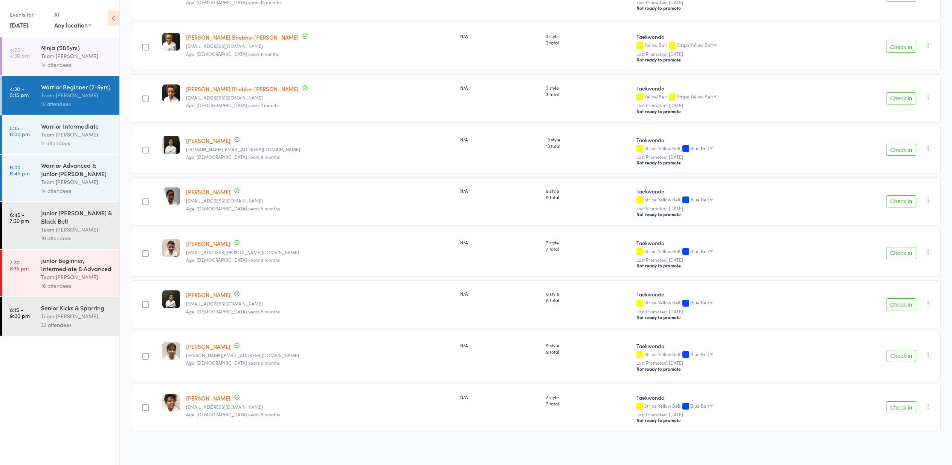
scroll to position [310, 0]
click at [61, 132] on div "Team [PERSON_NAME]" at bounding box center [77, 134] width 72 height 9
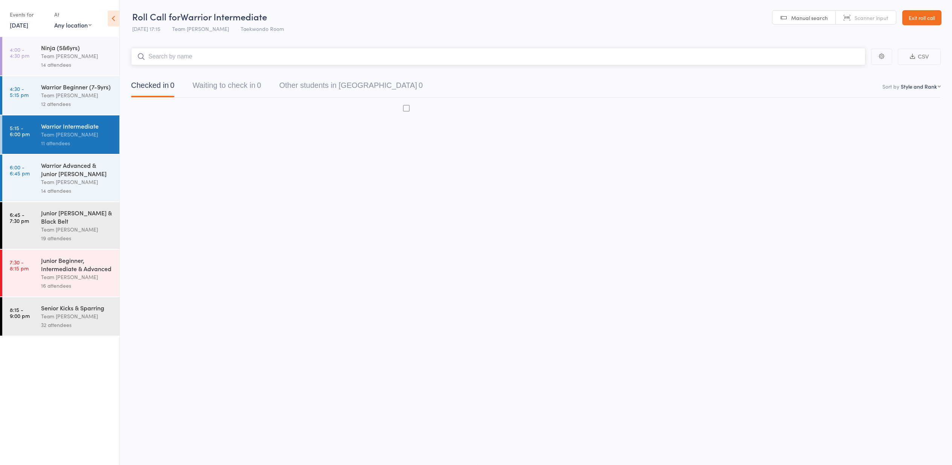
scroll to position [0, 0]
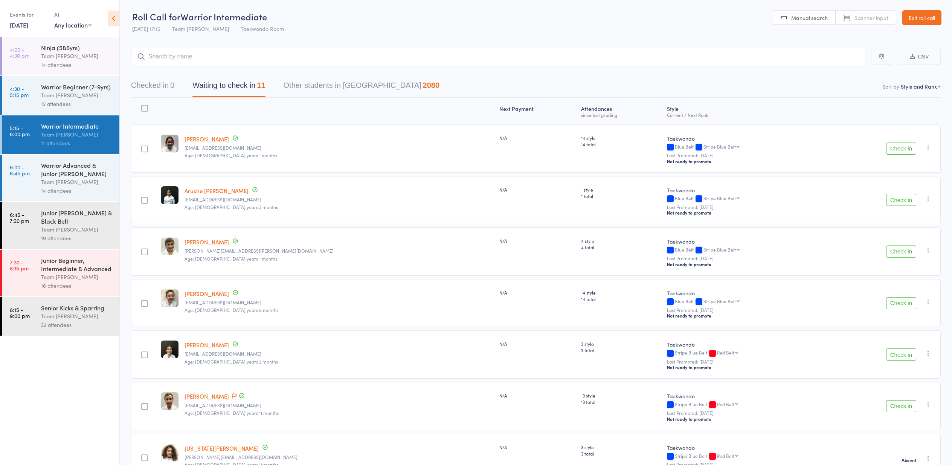
click at [28, 26] on link "13 Aug, 2025" at bounding box center [19, 25] width 18 height 8
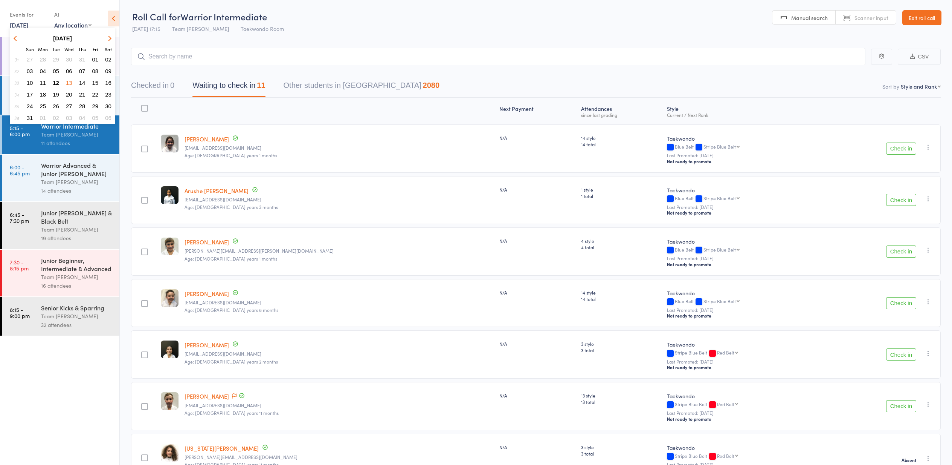
click at [57, 83] on span "12" at bounding box center [56, 82] width 6 height 6
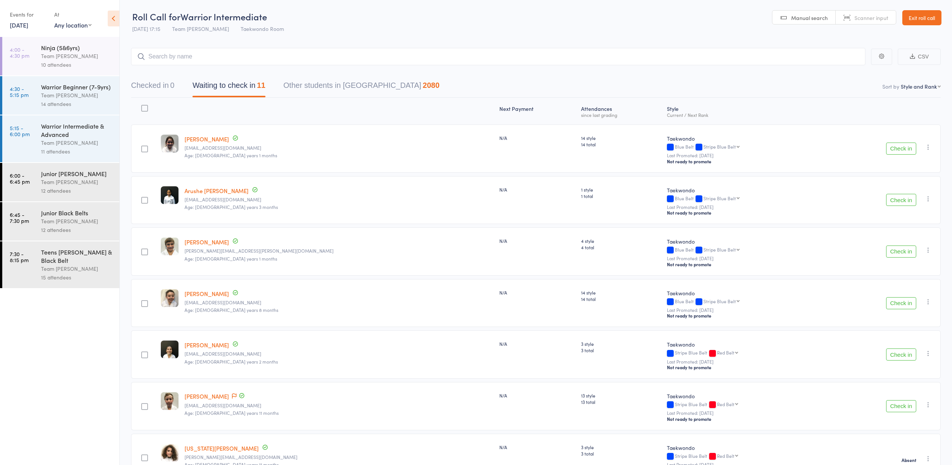
drag, startPoint x: 70, startPoint y: 190, endPoint x: 53, endPoint y: 189, distance: 16.6
click at [69, 190] on div "12 attendees" at bounding box center [77, 190] width 72 height 9
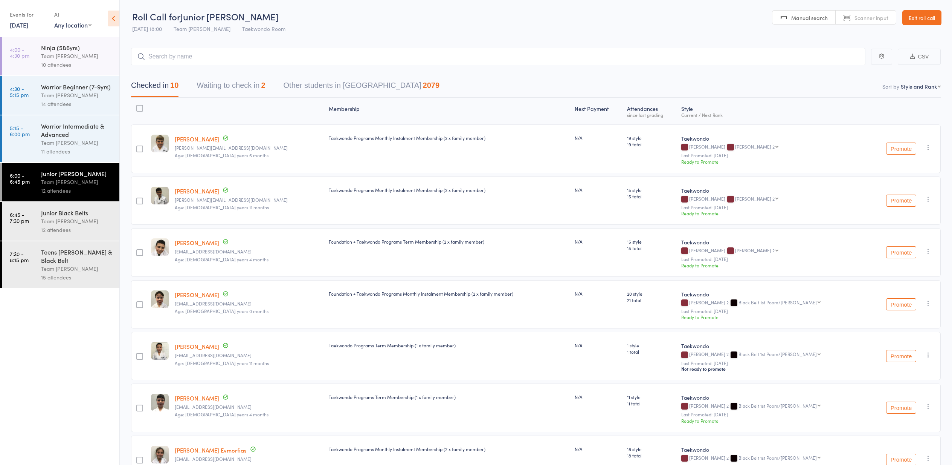
click at [72, 226] on div "12 attendees" at bounding box center [77, 229] width 72 height 9
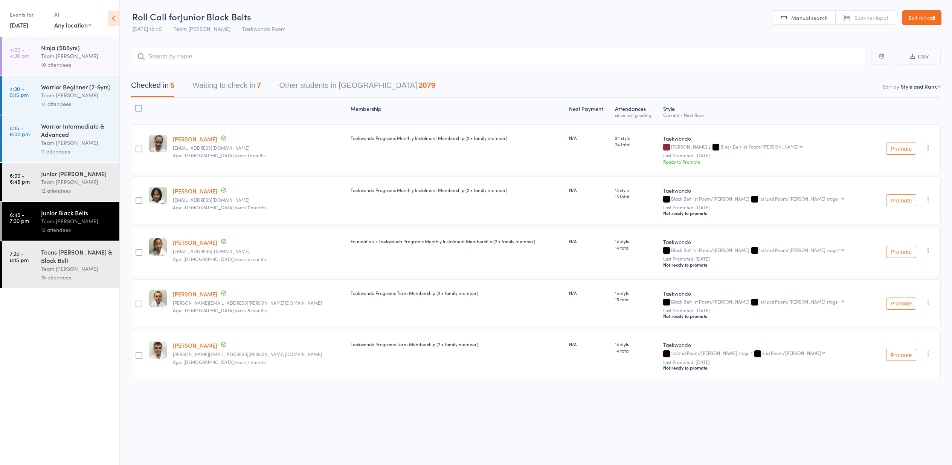
click at [237, 95] on button "Waiting to check in 7" at bounding box center [227, 87] width 69 height 20
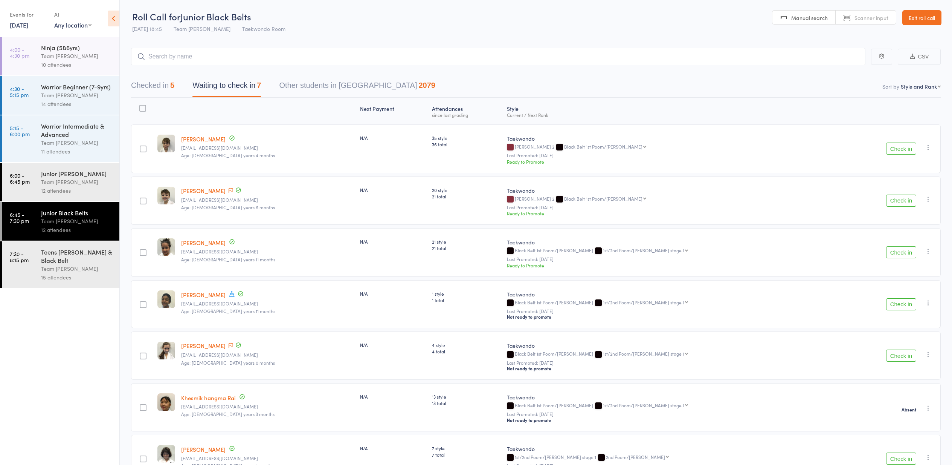
click at [916, 252] on button "Check in" at bounding box center [901, 252] width 30 height 12
click at [911, 298] on button "Check in" at bounding box center [901, 304] width 30 height 12
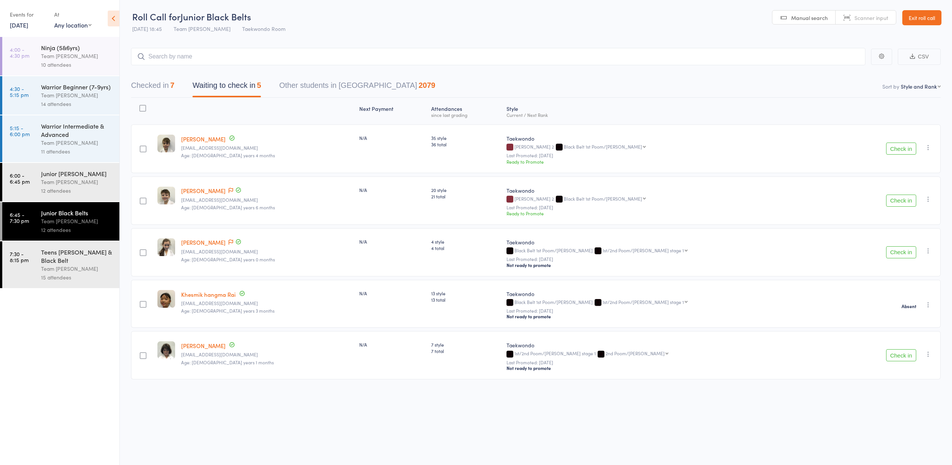
click at [28, 26] on link "[DATE]" at bounding box center [19, 25] width 18 height 8
click at [70, 82] on span "13" at bounding box center [69, 82] width 6 height 6
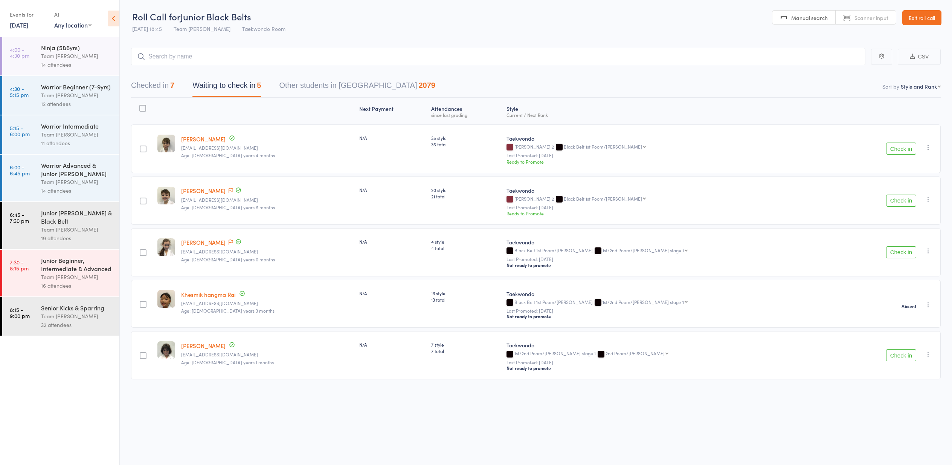
click at [915, 14] on link "Exit roll call" at bounding box center [922, 17] width 39 height 15
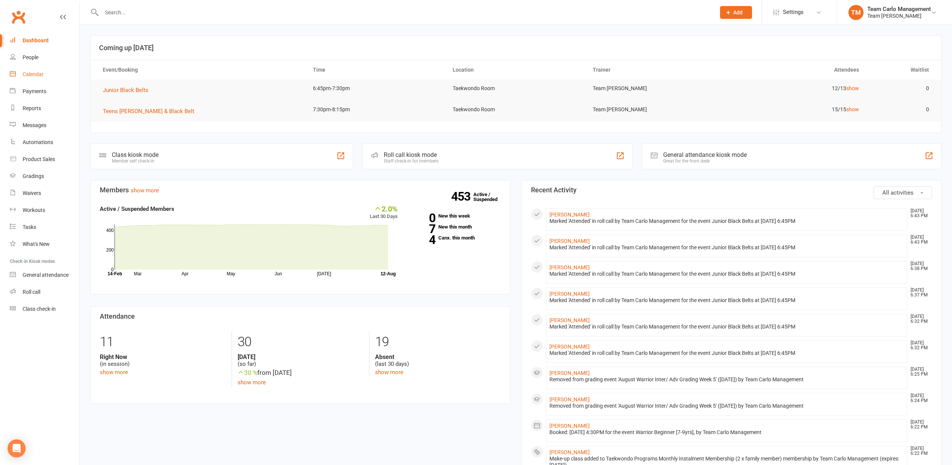
click at [42, 75] on div "Calendar" at bounding box center [33, 74] width 21 height 6
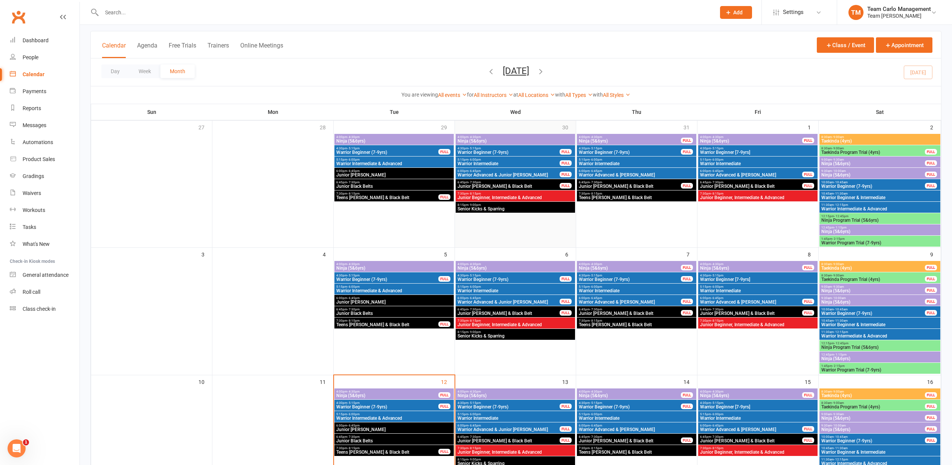
scroll to position [75, 0]
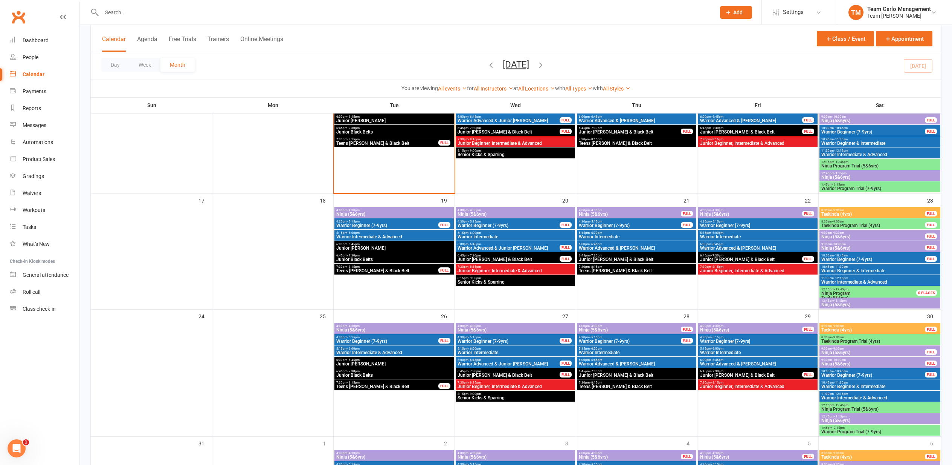
click at [545, 65] on icon "button" at bounding box center [541, 65] width 8 height 8
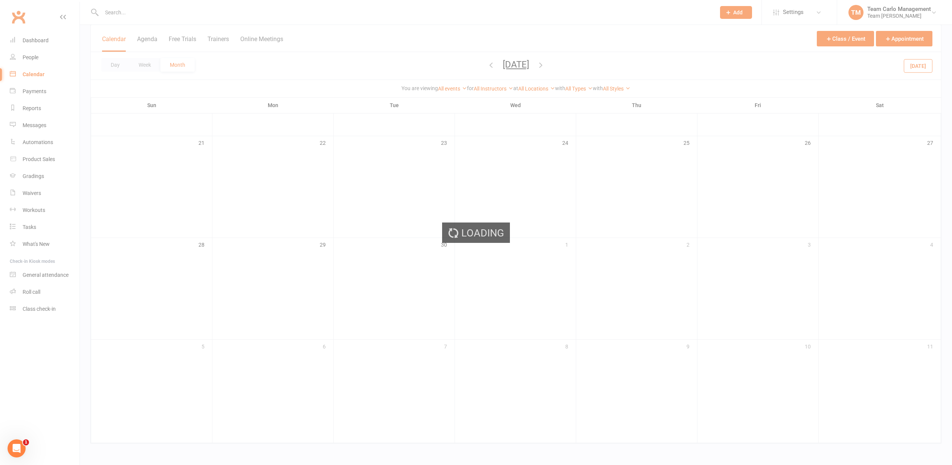
scroll to position [329, 0]
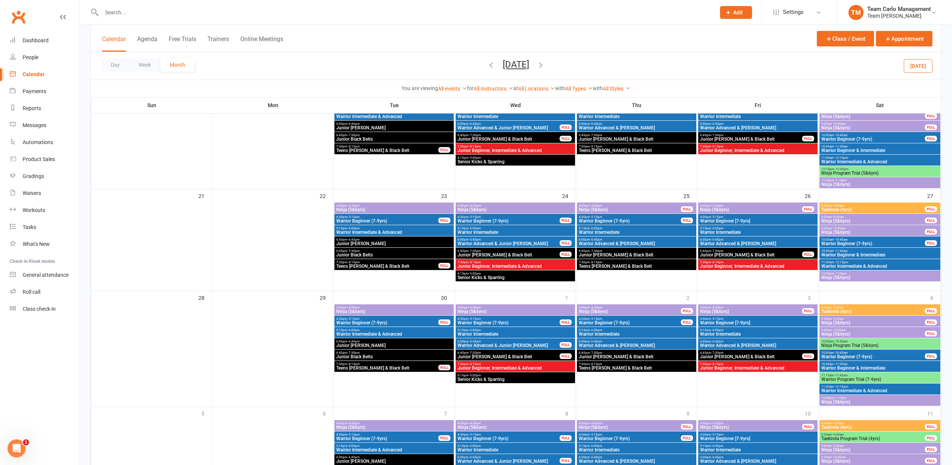
click at [545, 64] on icon "button" at bounding box center [541, 65] width 8 height 8
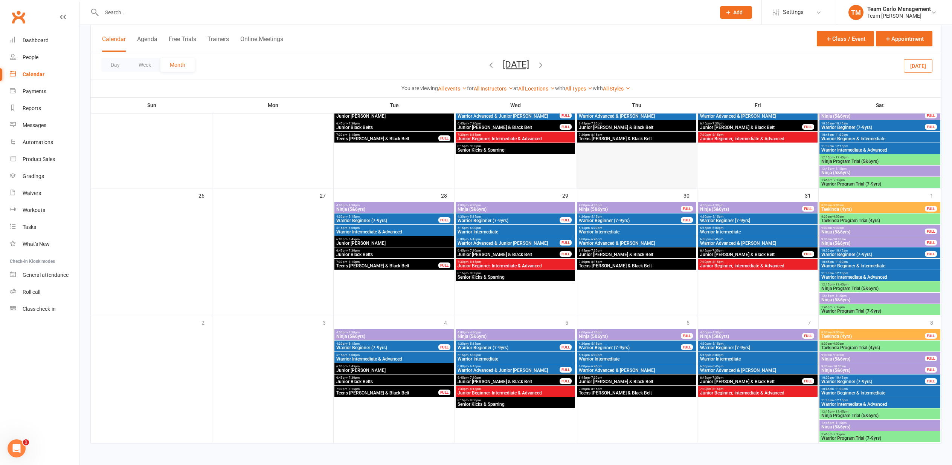
scroll to position [468, 0]
click at [487, 64] on icon "button" at bounding box center [491, 65] width 8 height 8
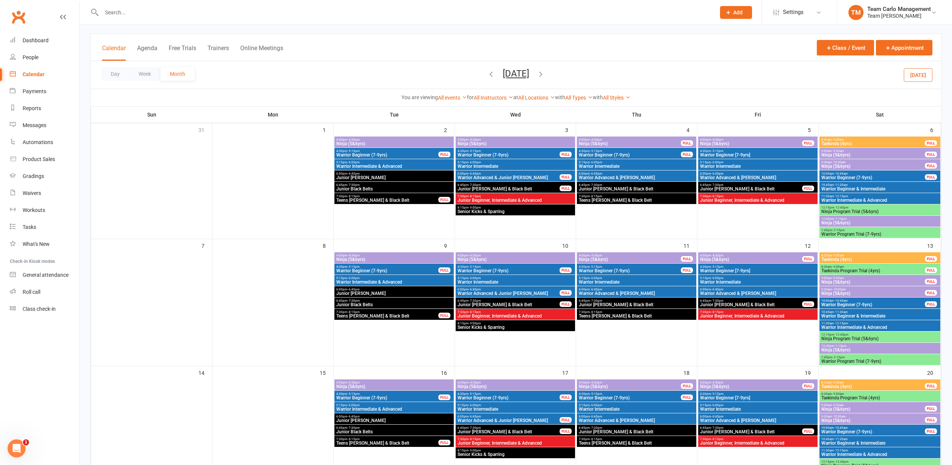
scroll to position [38, 0]
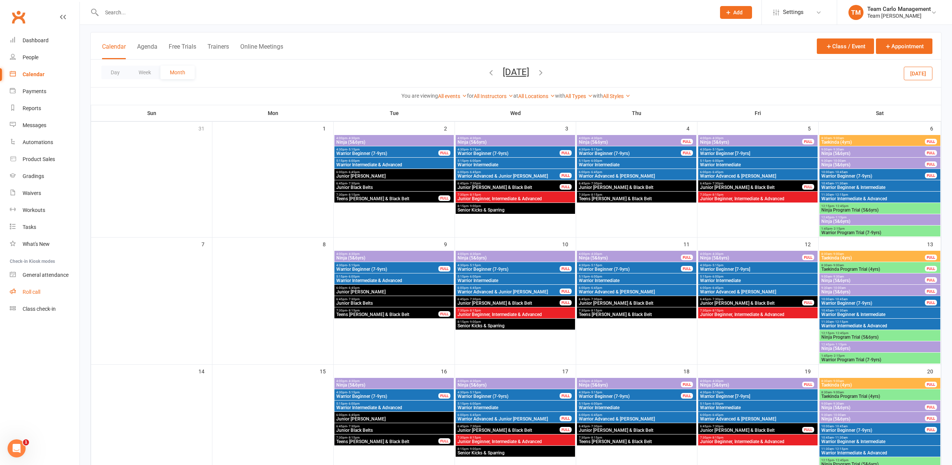
click at [24, 295] on link "Roll call" at bounding box center [45, 291] width 70 height 17
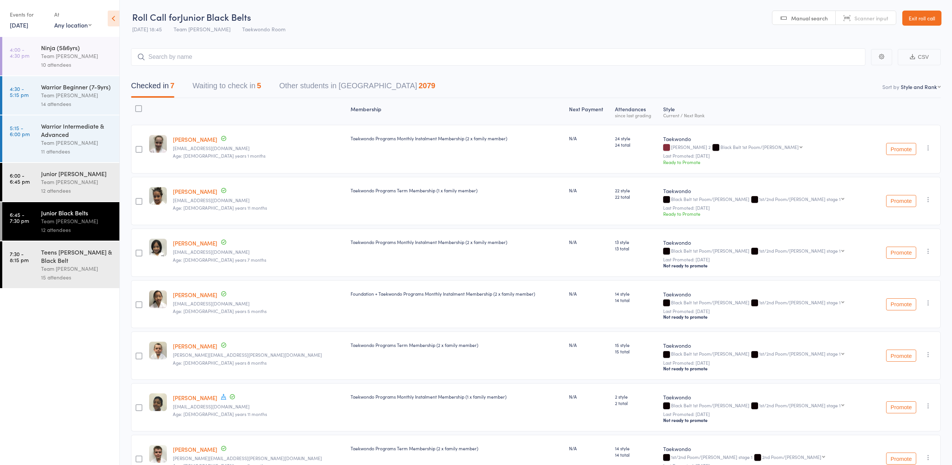
click at [242, 93] on button "Waiting to check in 5" at bounding box center [227, 88] width 69 height 20
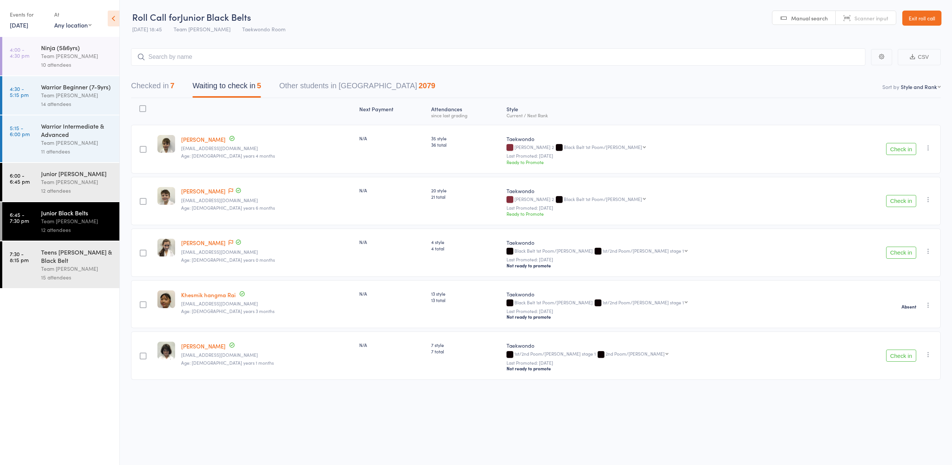
click at [897, 151] on button "Check in" at bounding box center [901, 149] width 30 height 12
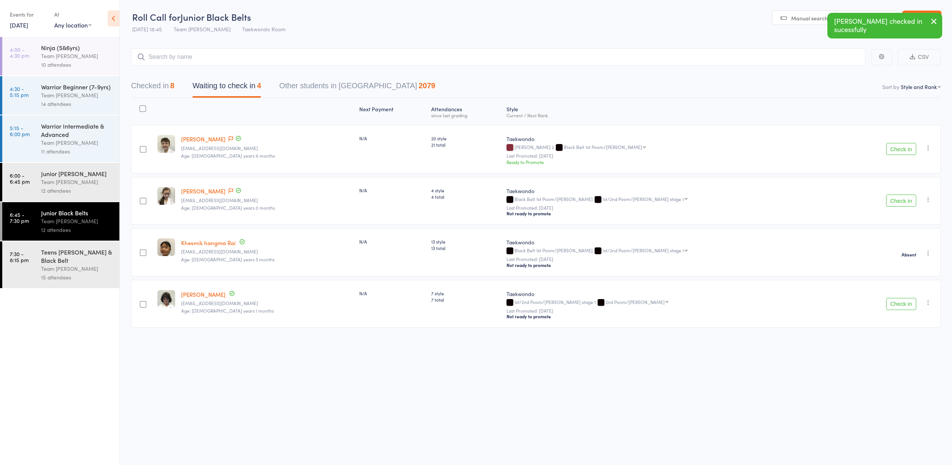
click at [57, 183] on div "Team [PERSON_NAME]" at bounding box center [77, 181] width 72 height 9
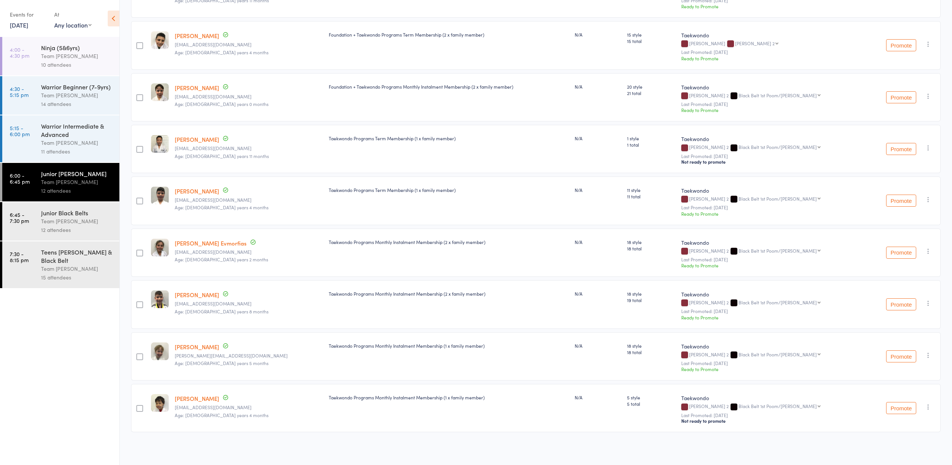
scroll to position [207, 0]
click at [49, 217] on div "Team [PERSON_NAME]" at bounding box center [77, 221] width 72 height 9
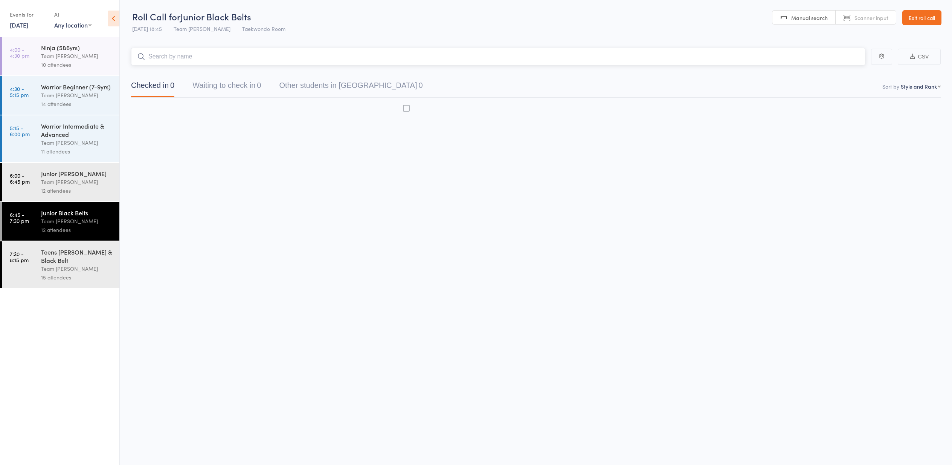
scroll to position [0, 0]
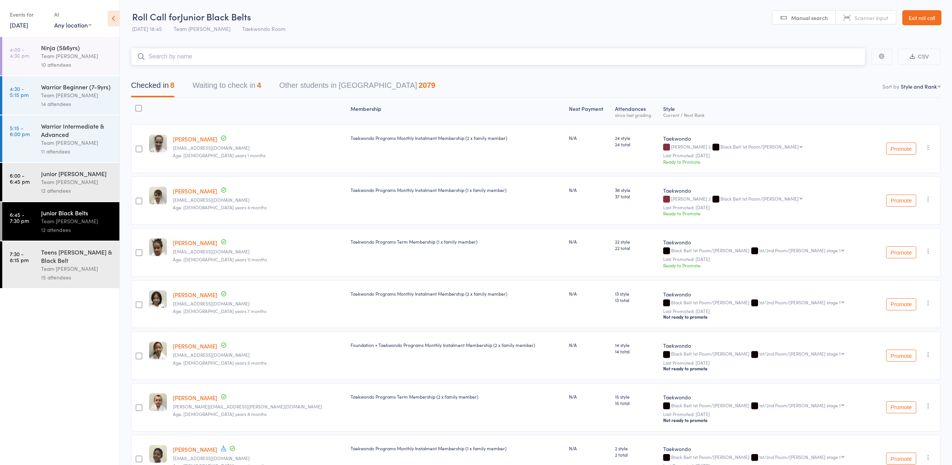
click at [215, 86] on button "Waiting to check in 4" at bounding box center [227, 87] width 69 height 20
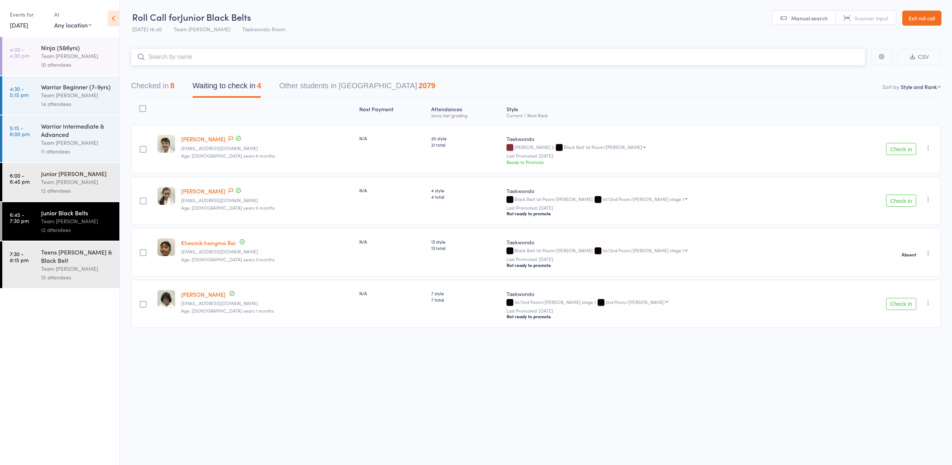
scroll to position [0, 0]
click at [44, 178] on div "Team [PERSON_NAME]" at bounding box center [77, 181] width 72 height 9
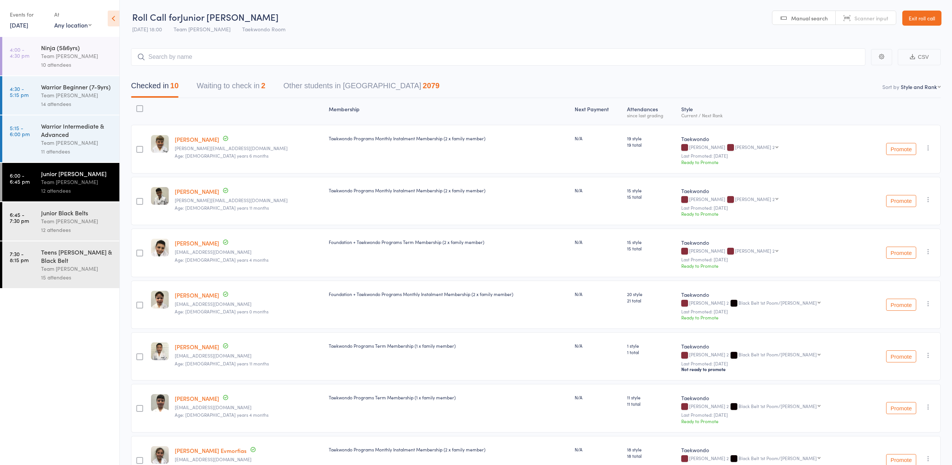
click at [922, 20] on link "Exit roll call" at bounding box center [922, 18] width 39 height 15
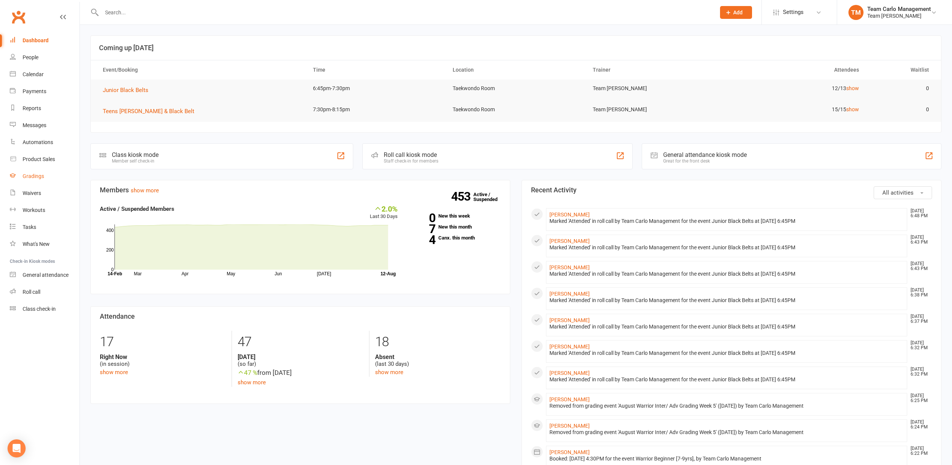
click at [32, 176] on div "Gradings" at bounding box center [33, 176] width 21 height 6
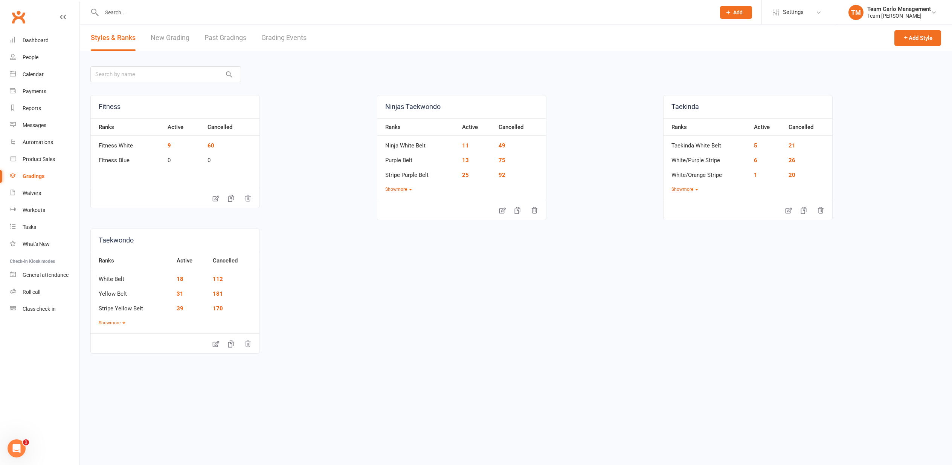
click at [288, 38] on link "Grading Events" at bounding box center [283, 38] width 45 height 26
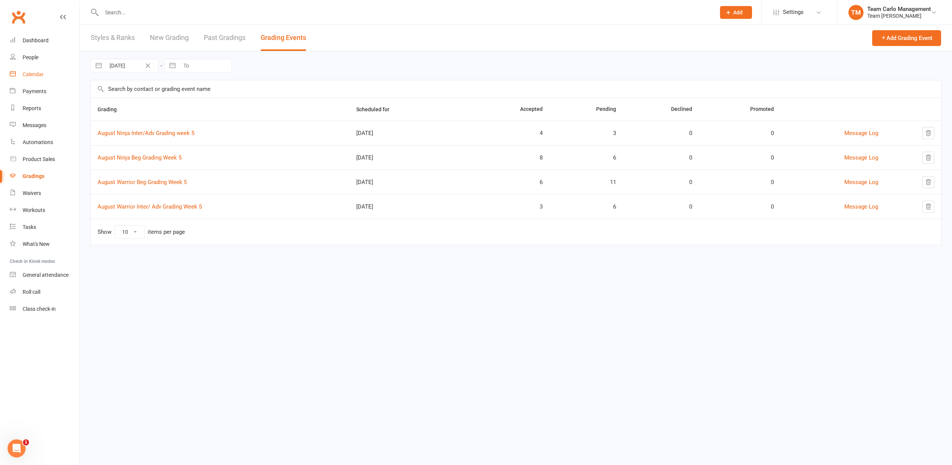
drag, startPoint x: 37, startPoint y: 75, endPoint x: 31, endPoint y: 78, distance: 7.1
click at [31, 78] on link "Calendar" at bounding box center [45, 74] width 70 height 17
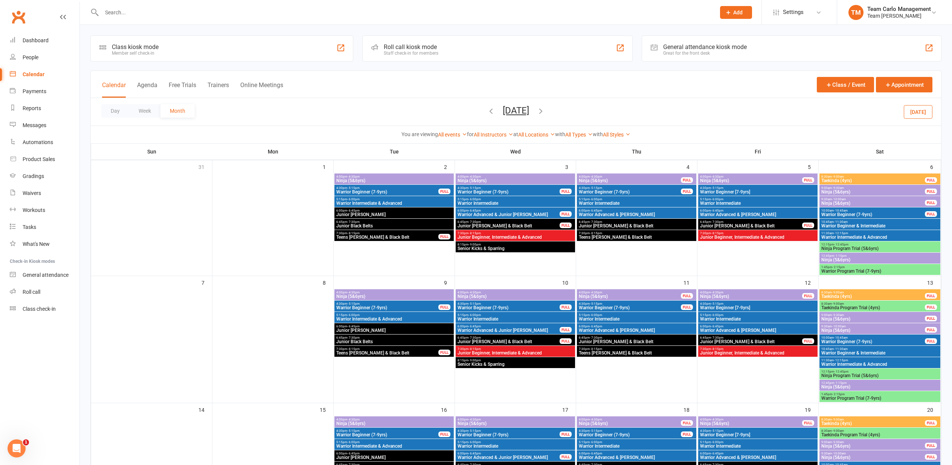
click at [487, 112] on icon "button" at bounding box center [491, 111] width 8 height 8
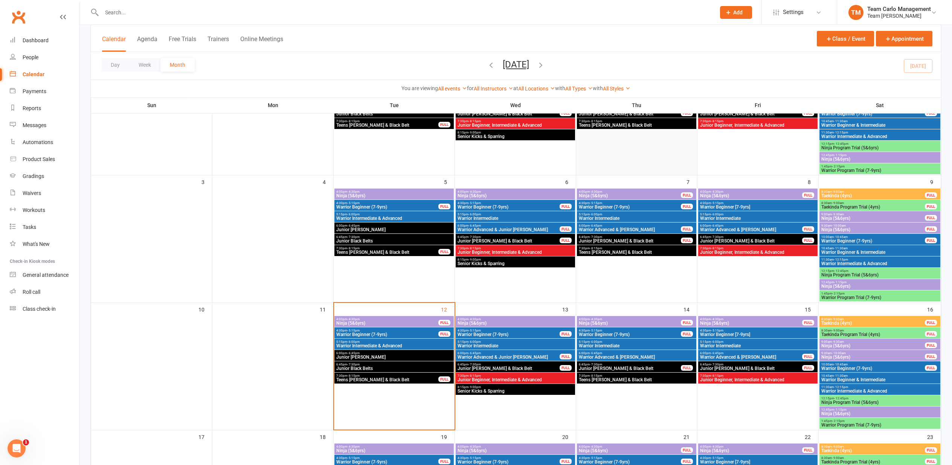
scroll to position [112, 0]
click at [353, 365] on span "Junior Black Belts" at bounding box center [394, 367] width 116 height 5
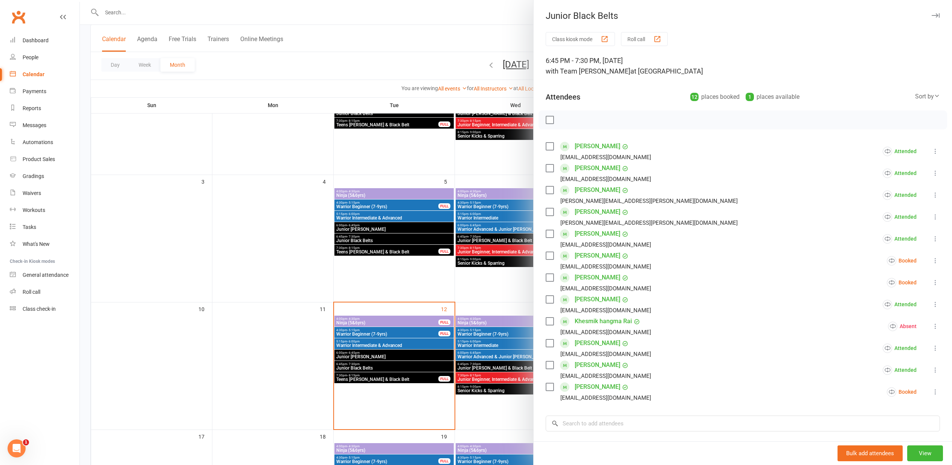
click at [361, 355] on div at bounding box center [516, 232] width 873 height 465
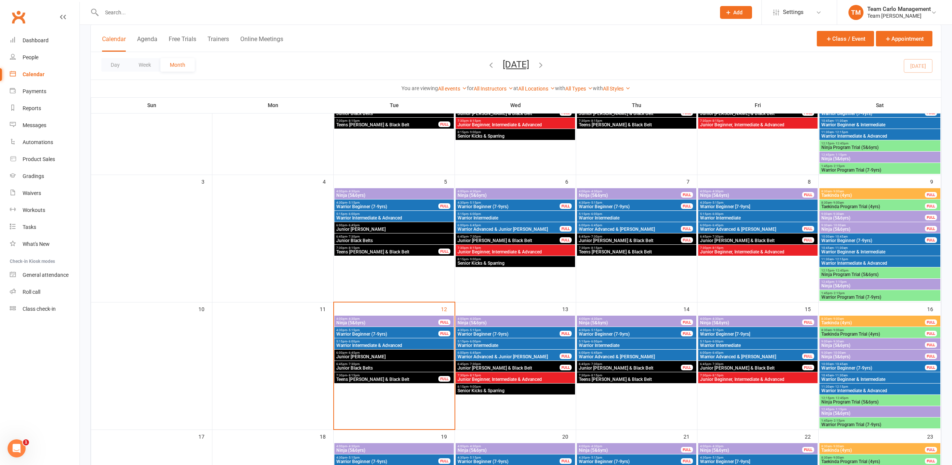
click at [360, 354] on span "Junior [PERSON_NAME]" at bounding box center [394, 356] width 116 height 5
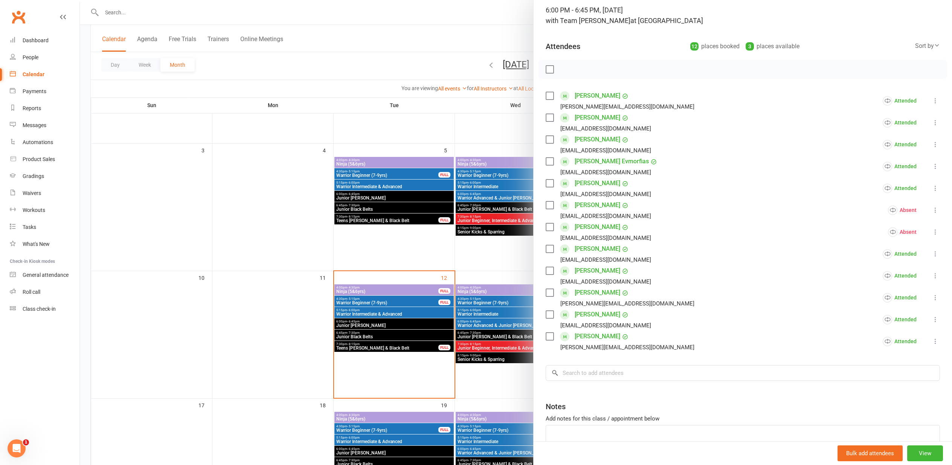
scroll to position [56, 0]
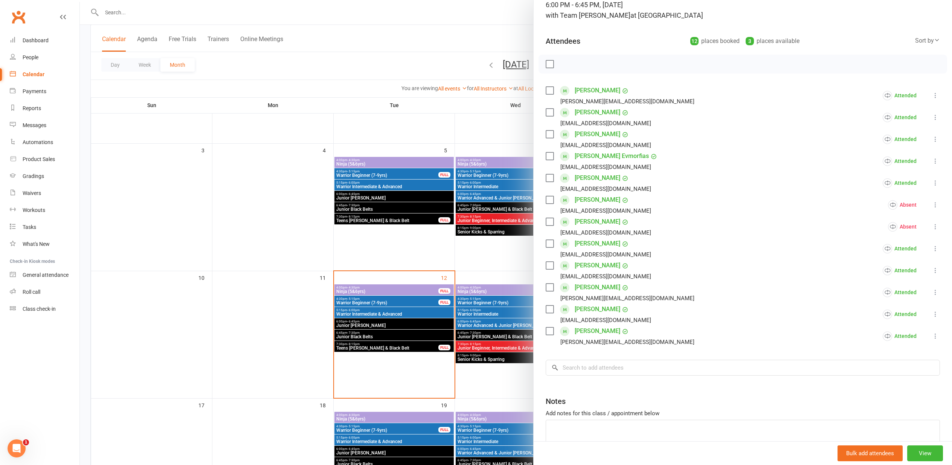
drag, startPoint x: 214, startPoint y: 308, endPoint x: 241, endPoint y: 311, distance: 27.6
click at [214, 308] on div at bounding box center [516, 232] width 873 height 465
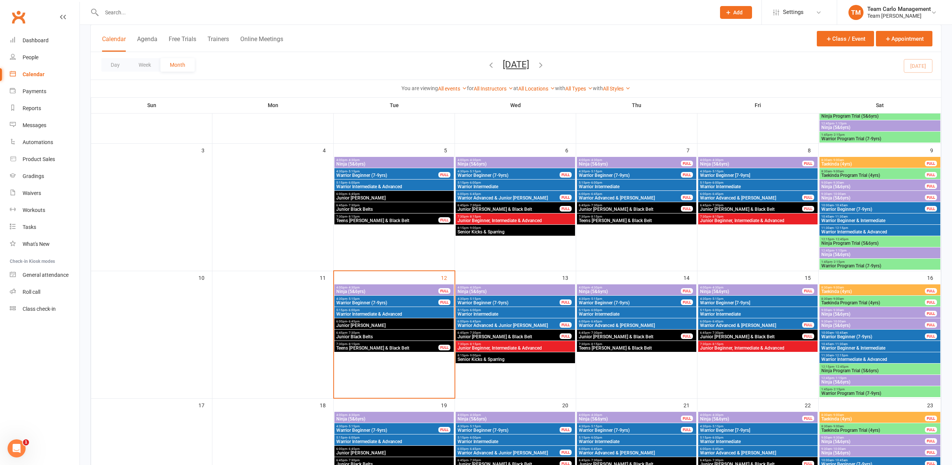
click at [361, 334] on span "Junior Black Belts" at bounding box center [394, 336] width 116 height 5
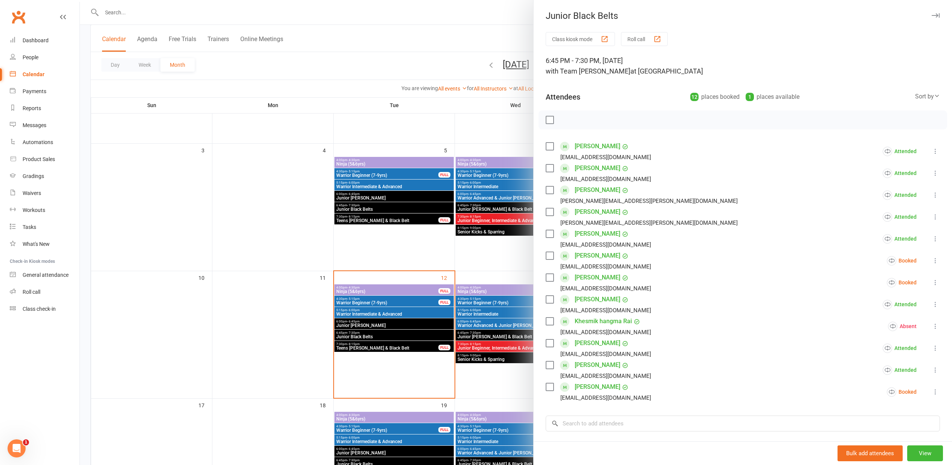
click at [661, 40] on div "button" at bounding box center [658, 39] width 8 height 8
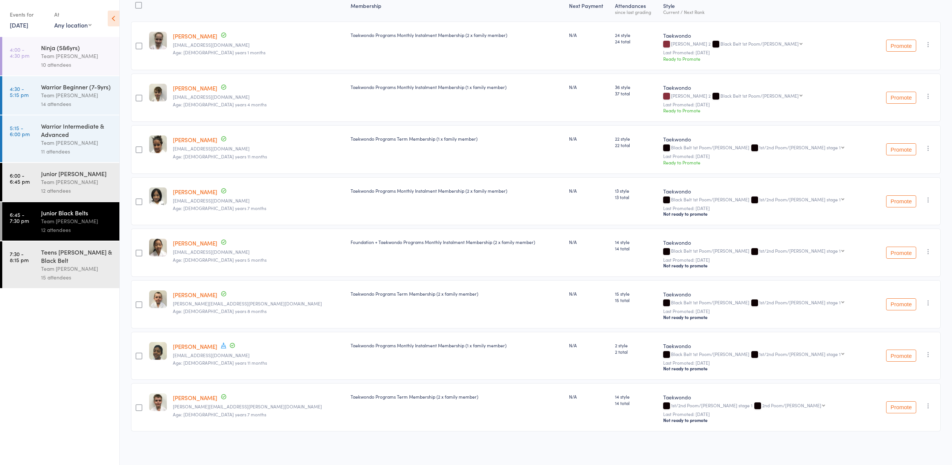
scroll to position [104, 0]
click at [67, 264] on div "Teens [PERSON_NAME] & Black Belt" at bounding box center [77, 256] width 72 height 17
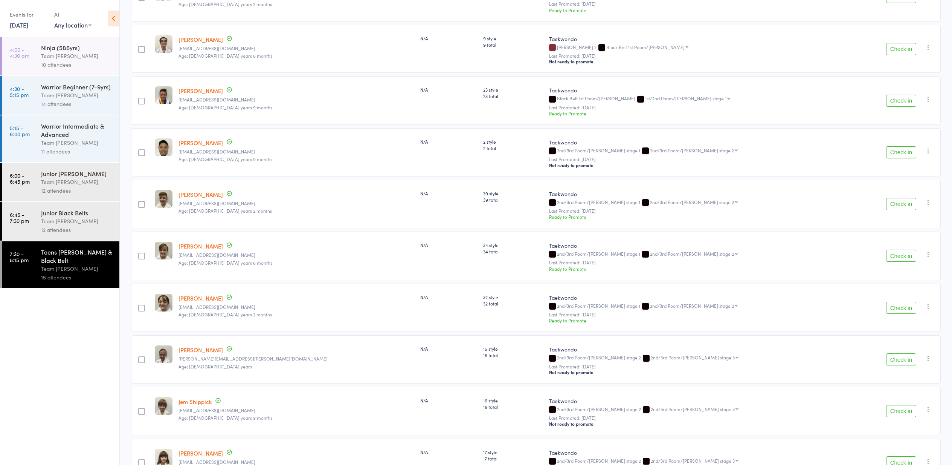
scroll to position [255, 0]
click at [57, 217] on div "Team [PERSON_NAME]" at bounding box center [77, 221] width 72 height 9
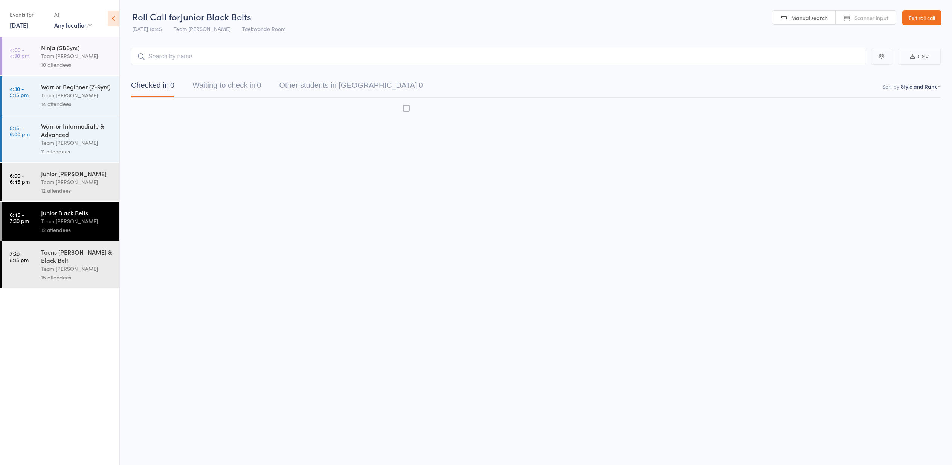
scroll to position [0, 0]
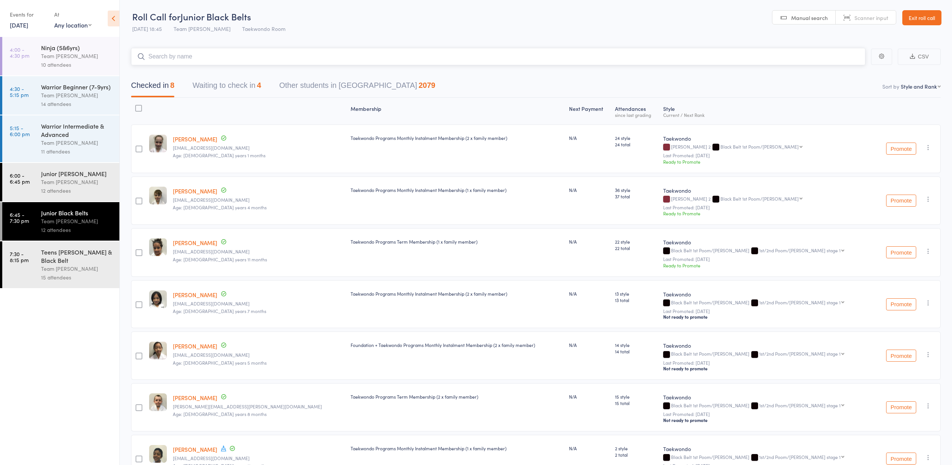
click at [213, 86] on button "Waiting to check in 4" at bounding box center [227, 87] width 69 height 20
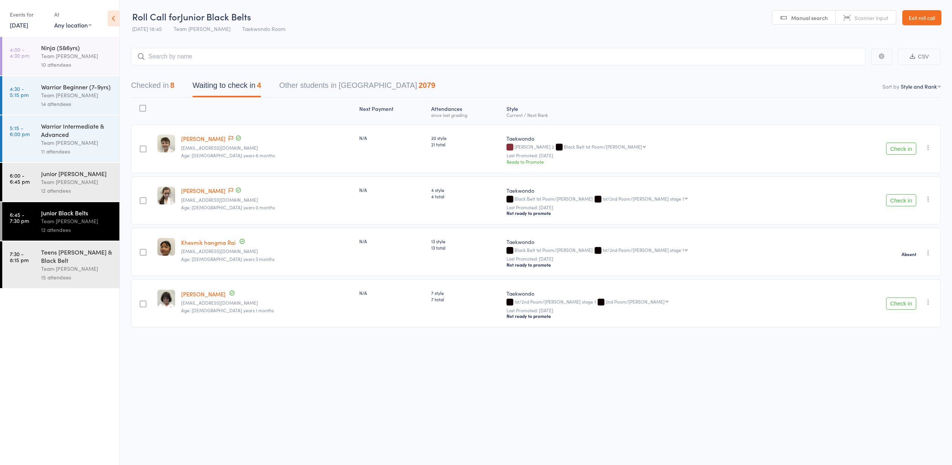
click at [929, 145] on icon "button" at bounding box center [929, 148] width 8 height 8
click at [899, 233] on li "Mark absent" at bounding box center [902, 233] width 62 height 10
click at [929, 199] on icon "button" at bounding box center [929, 199] width 8 height 8
click at [908, 286] on li "Mark absent" at bounding box center [902, 285] width 62 height 10
click at [902, 304] on button "Check in" at bounding box center [901, 303] width 30 height 12
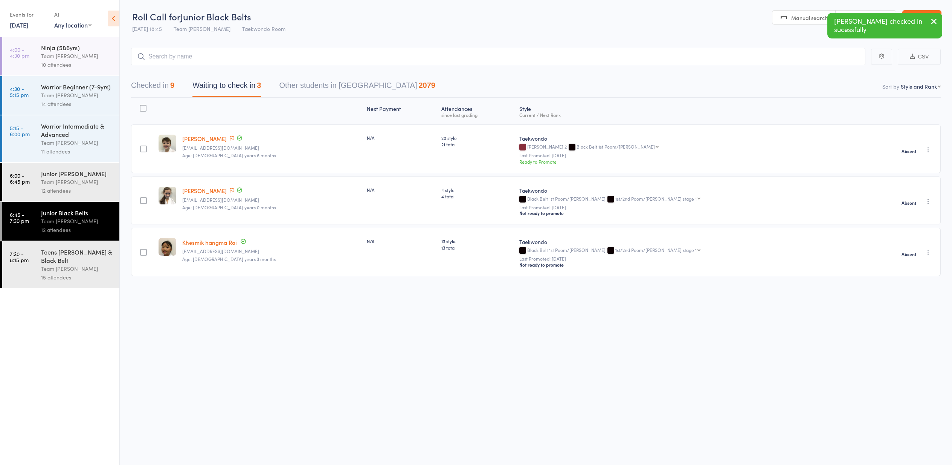
click at [56, 260] on div "Teens [PERSON_NAME] & Black Belt" at bounding box center [77, 256] width 72 height 17
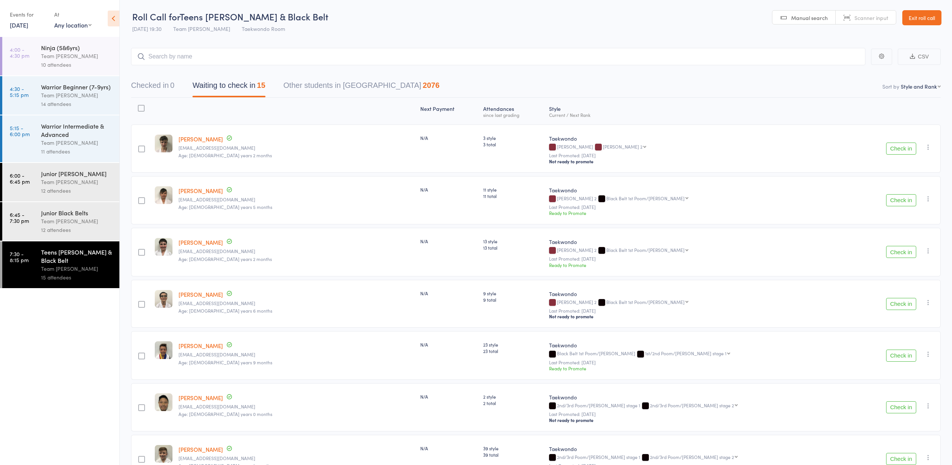
click at [901, 250] on button "Check in" at bounding box center [901, 252] width 30 height 12
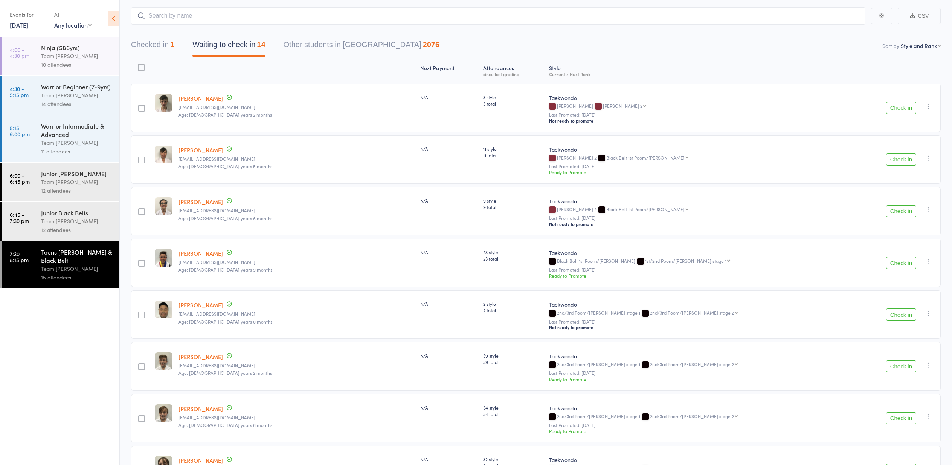
scroll to position [41, 0]
click at [900, 262] on button "Check in" at bounding box center [901, 262] width 30 height 12
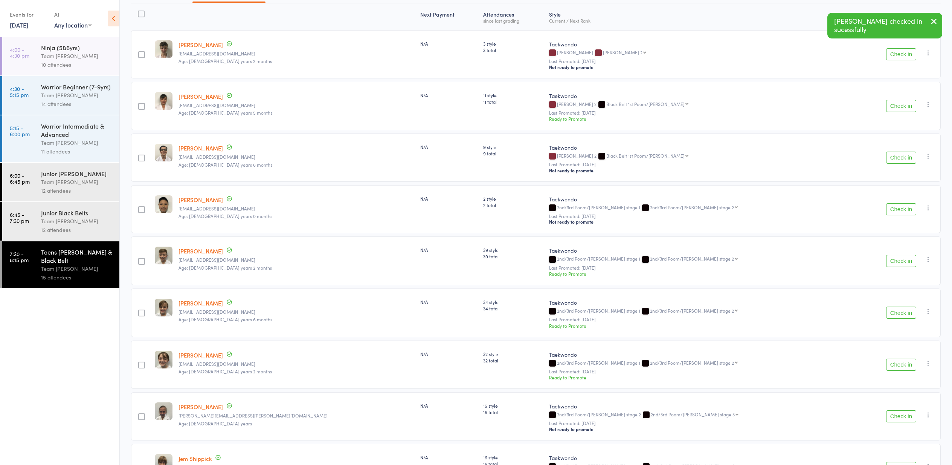
scroll to position [95, 0]
click at [900, 260] on button "Check in" at bounding box center [901, 261] width 30 height 12
click at [900, 260] on button "Check in" at bounding box center [901, 260] width 30 height 12
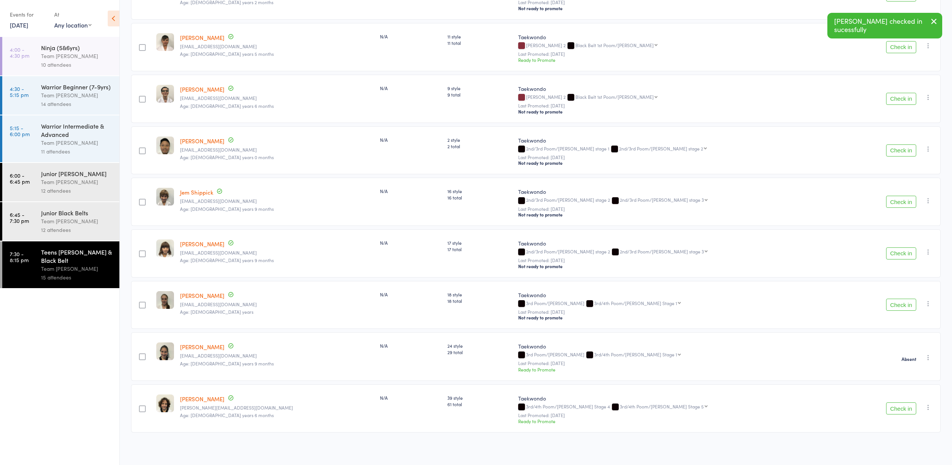
scroll to position [154, 0]
click at [900, 304] on button "Check in" at bounding box center [901, 304] width 30 height 12
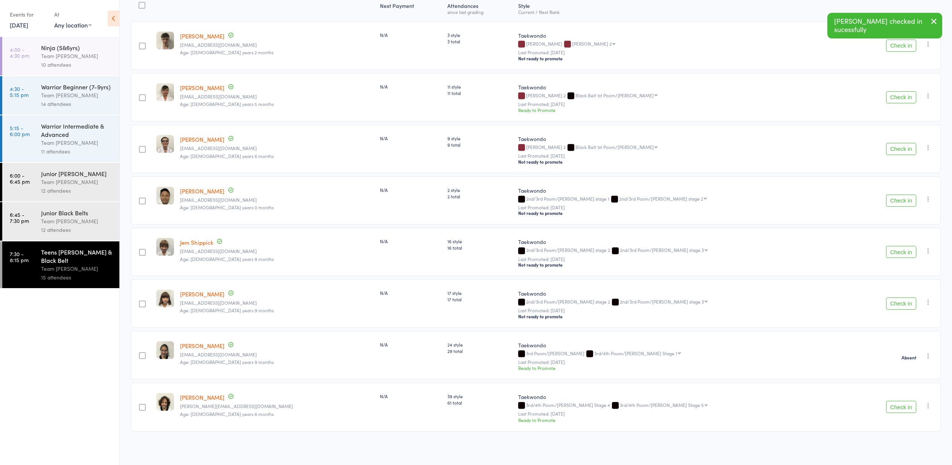
scroll to position [104, 0]
click at [899, 405] on button "Check in" at bounding box center [901, 406] width 30 height 12
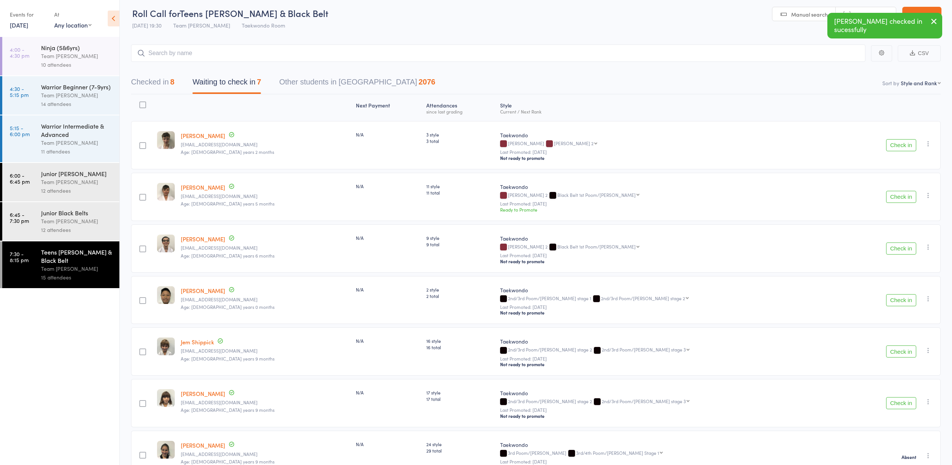
scroll to position [3, 0]
click at [901, 249] on button "Check in" at bounding box center [901, 249] width 30 height 12
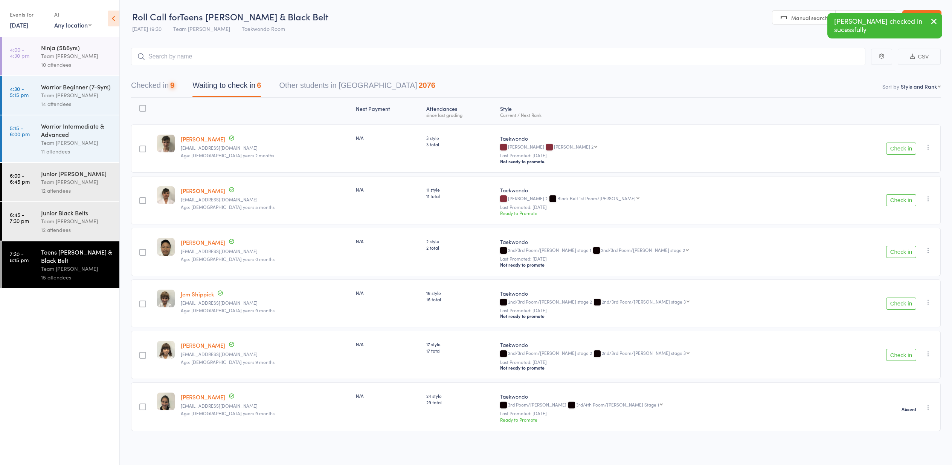
scroll to position [0, 0]
click at [901, 249] on button "Check in" at bounding box center [901, 252] width 30 height 12
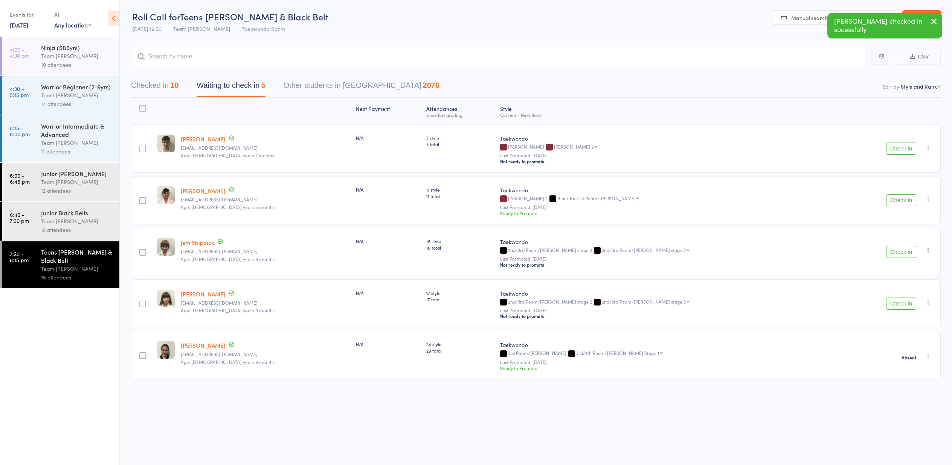
click at [927, 249] on icon "button" at bounding box center [929, 250] width 8 height 8
click at [902, 339] on li "Mark absent" at bounding box center [902, 336] width 62 height 10
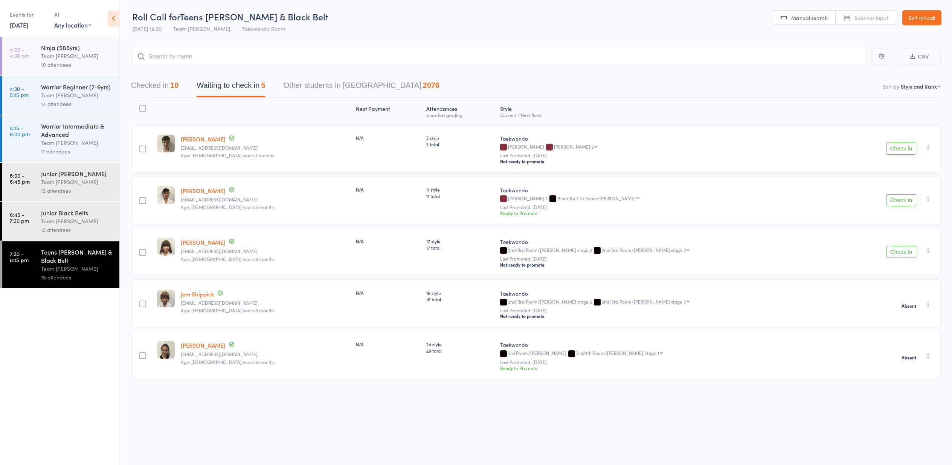
click at [899, 253] on button "Check in" at bounding box center [901, 252] width 30 height 12
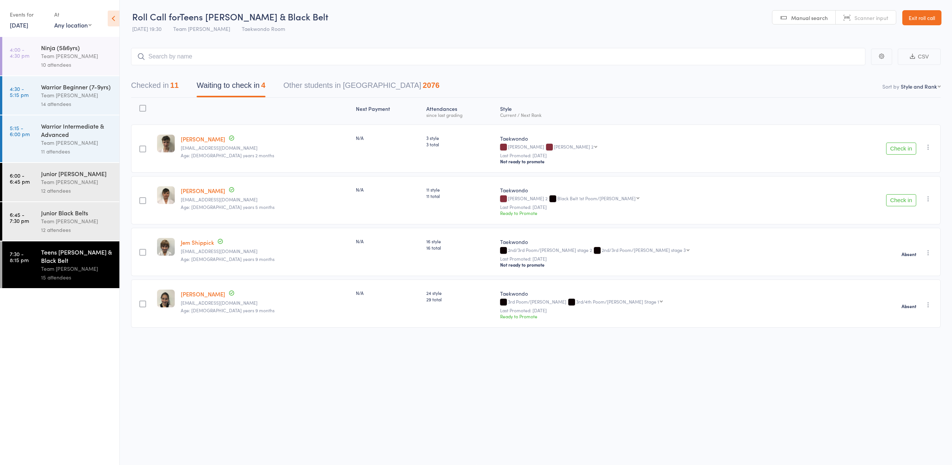
click at [65, 216] on div "Junior Black Belts" at bounding box center [77, 212] width 72 height 8
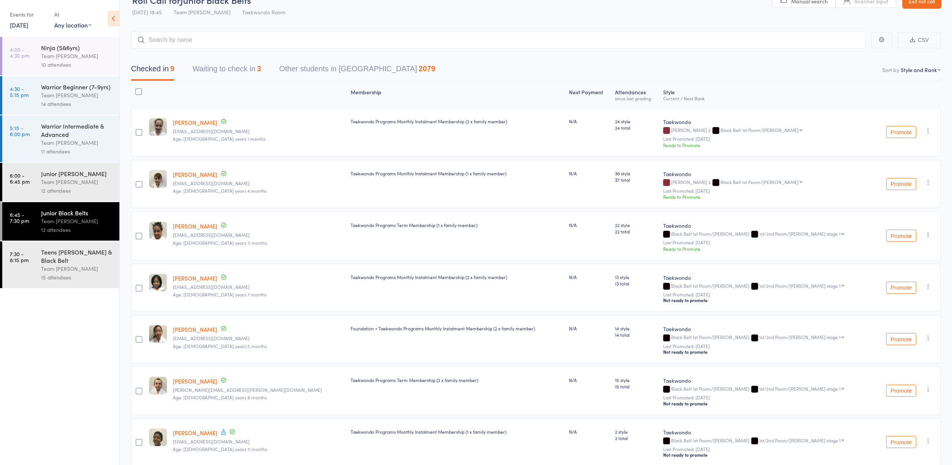
scroll to position [17, 0]
click at [153, 69] on button "Checked in 9" at bounding box center [152, 71] width 43 height 20
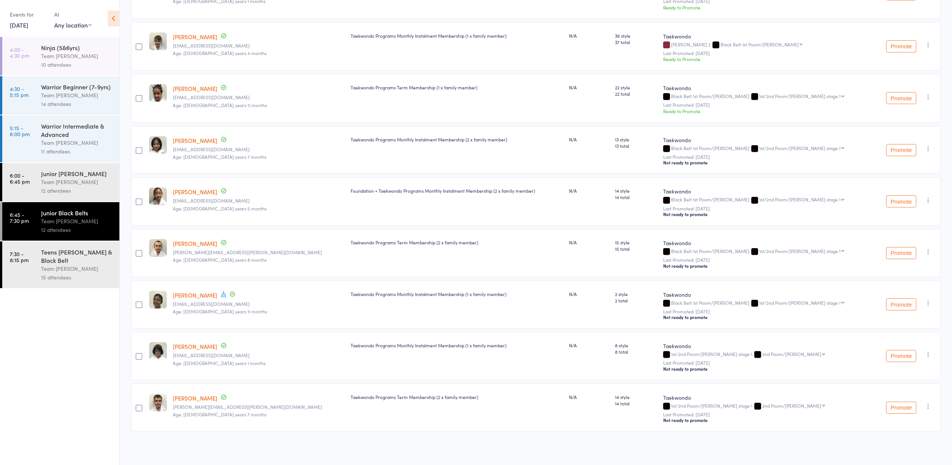
scroll to position [156, 0]
click at [929, 300] on icon "button" at bounding box center [929, 303] width 8 height 8
click at [914, 318] on li "Undo check-in" at bounding box center [902, 317] width 62 height 9
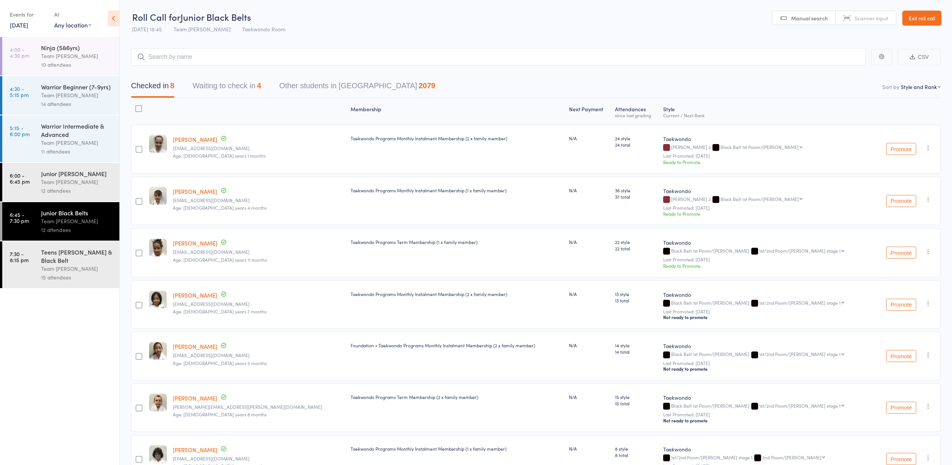
scroll to position [0, 0]
click at [236, 84] on button "Waiting to check in 4" at bounding box center [227, 88] width 69 height 20
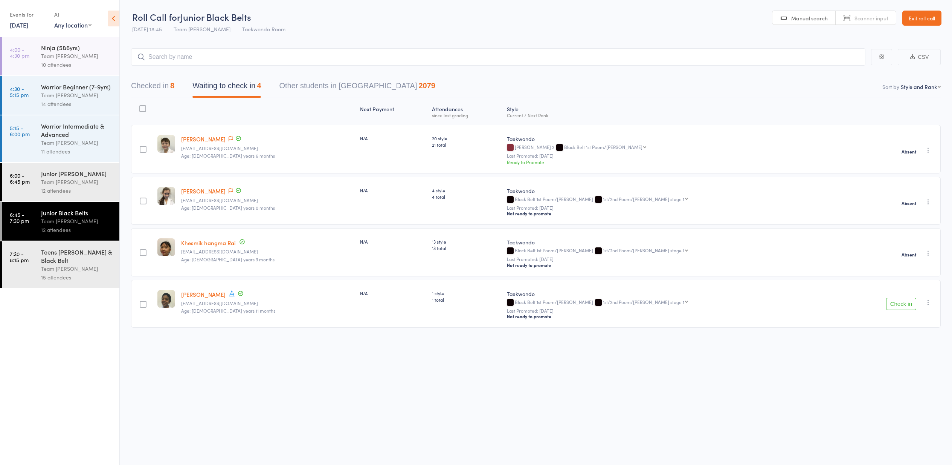
click at [929, 301] on icon "button" at bounding box center [929, 302] width 8 height 8
drag, startPoint x: 908, startPoint y: 390, endPoint x: 899, endPoint y: 385, distance: 9.9
click at [908, 390] on li "Mark absent" at bounding box center [902, 388] width 62 height 10
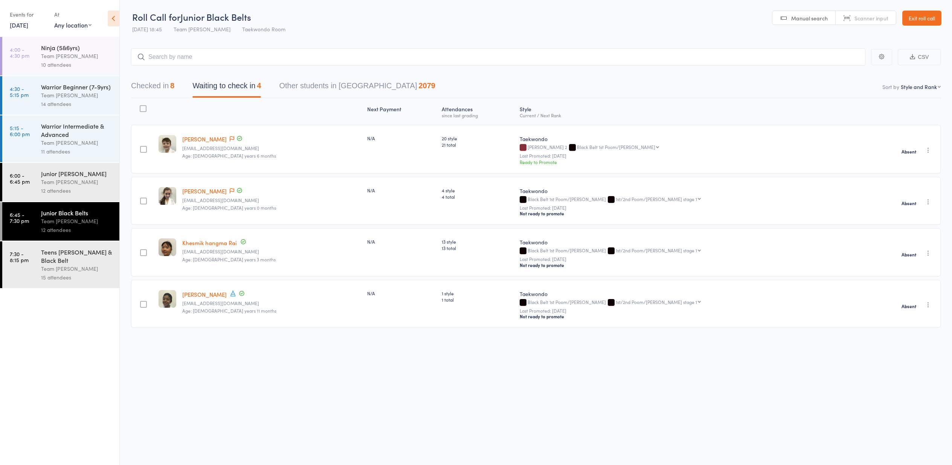
click at [61, 262] on div "Teens [PERSON_NAME] & Black Belt" at bounding box center [77, 256] width 72 height 17
